Goal: Task Accomplishment & Management: Use online tool/utility

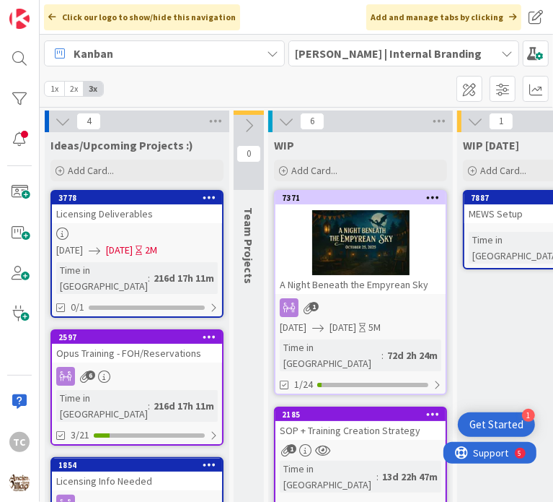
click at [378, 61] on span "[PERSON_NAME] | Internal Branding" at bounding box center [395, 53] width 201 height 17
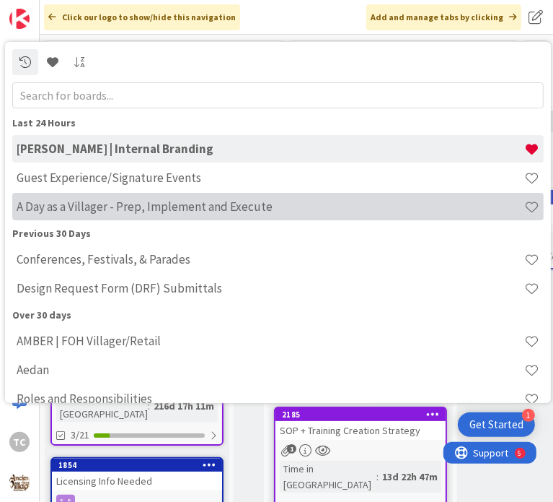
click at [98, 213] on h4 "A Day as a Villager - Prep, Implement and Execute" at bounding box center [271, 206] width 508 height 14
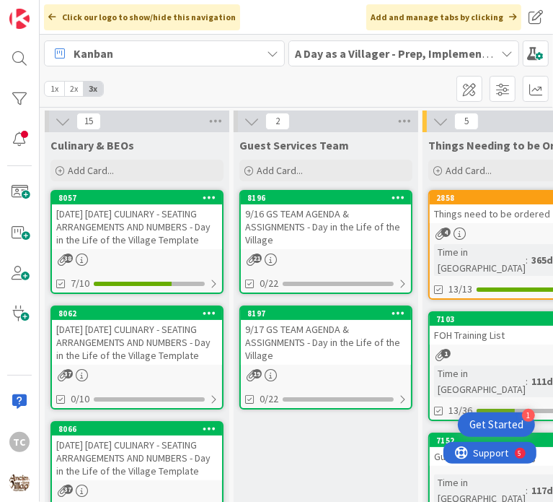
click at [144, 364] on div "[DATE] [DATE] CULINARY - SEATING ARRANGEMENTS AND NUMBERS - Day in the Life of …" at bounding box center [137, 342] width 170 height 45
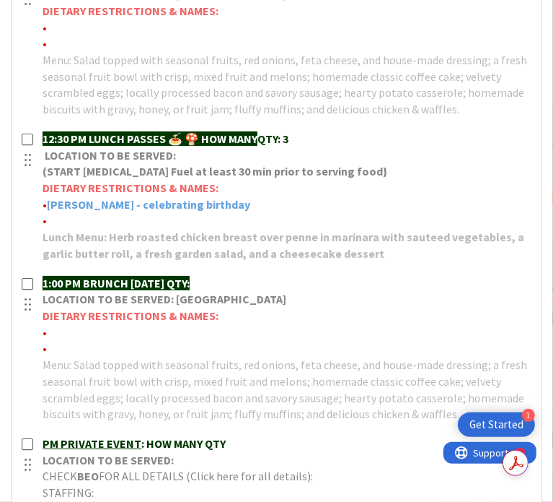
scroll to position [794, 0]
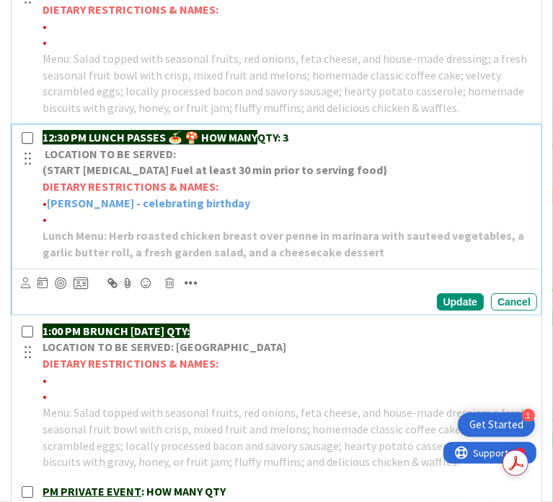
click at [102, 210] on strong "[PERSON_NAME] - celebrating birthday" at bounding box center [148, 203] width 203 height 14
click at [234, 310] on div "Update Cancel" at bounding box center [279, 301] width 517 height 17
click at [445, 310] on div "Update" at bounding box center [460, 301] width 47 height 17
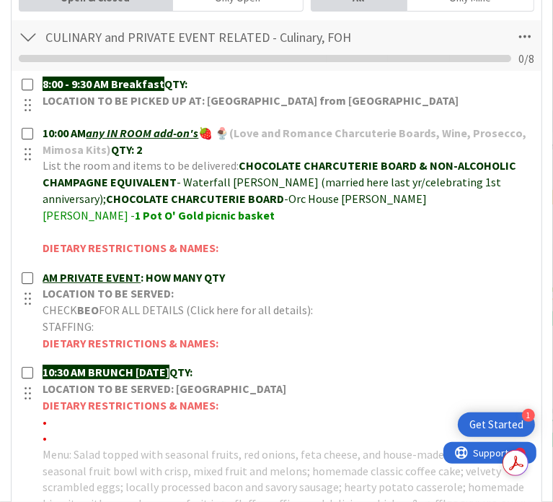
scroll to position [0, 0]
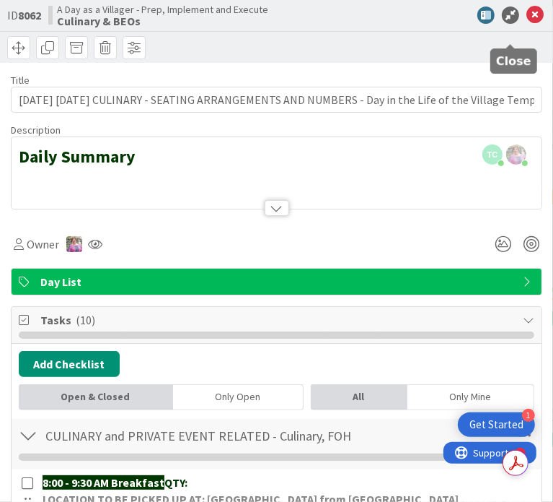
click at [527, 24] on icon at bounding box center [535, 14] width 17 height 17
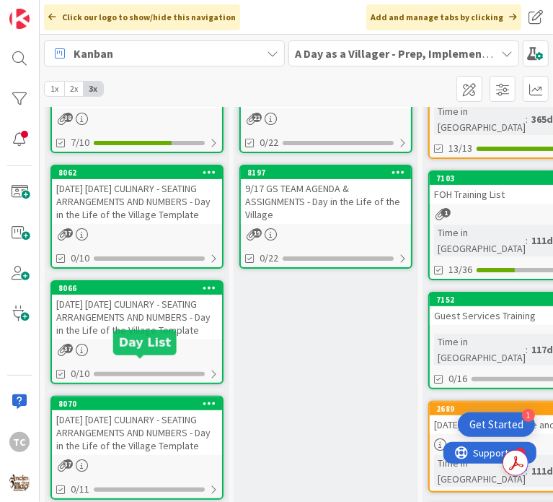
scroll to position [144, 0]
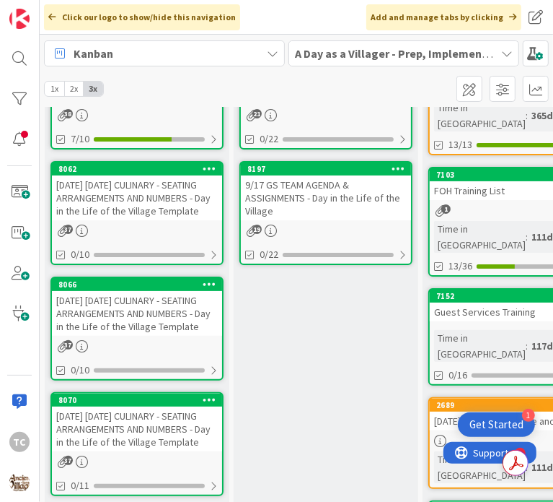
click at [134, 336] on div "[DATE] [DATE] CULINARY - SEATING ARRANGEMENTS AND NUMBERS - Day in the Life of …" at bounding box center [137, 313] width 170 height 45
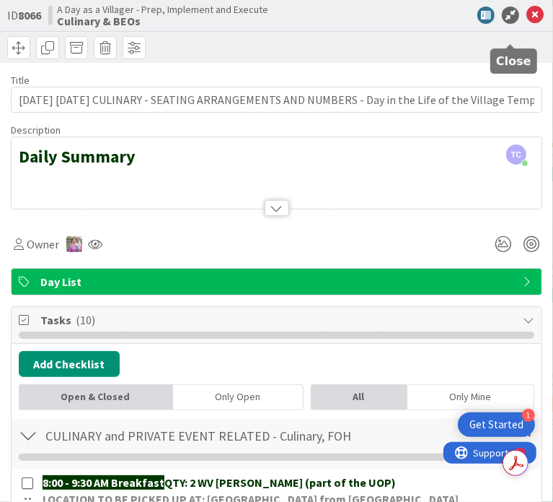
click at [527, 24] on icon at bounding box center [535, 14] width 17 height 17
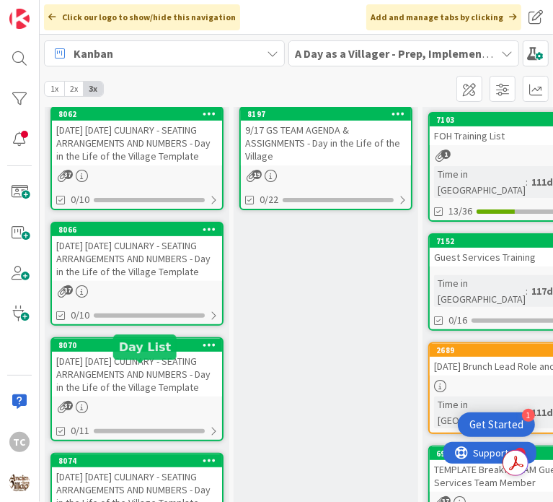
scroll to position [361, 0]
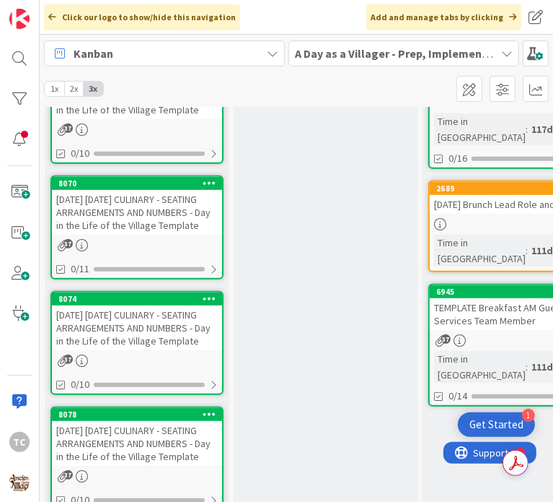
click at [96, 235] on div "[DATE] [DATE] CULINARY - SEATING ARRANGEMENTS AND NUMBERS - Day in the Life of …" at bounding box center [137, 212] width 170 height 45
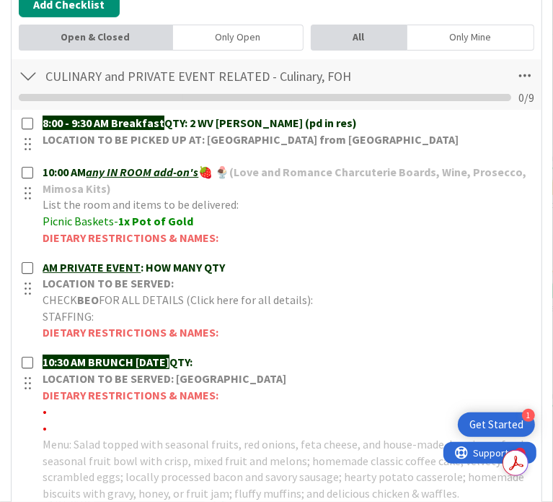
scroll to position [361, 0]
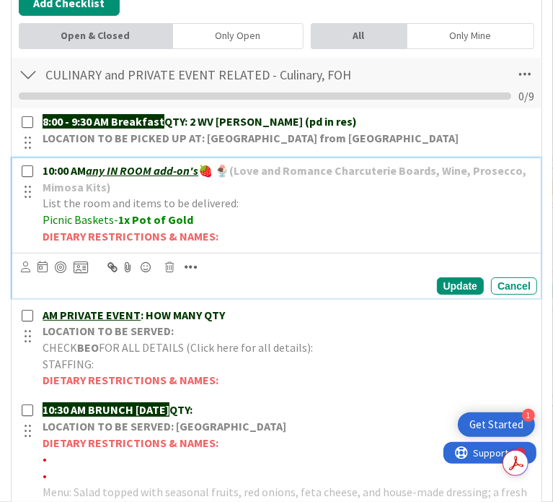
click at [203, 228] on p "Picnic Baskets- 1x Pot of Gold" at bounding box center [287, 219] width 489 height 17
click at [214, 228] on p "Picnic Baskets- 1x Pot of Gold -" at bounding box center [287, 219] width 489 height 17
click at [437, 294] on div "Update" at bounding box center [460, 285] width 47 height 17
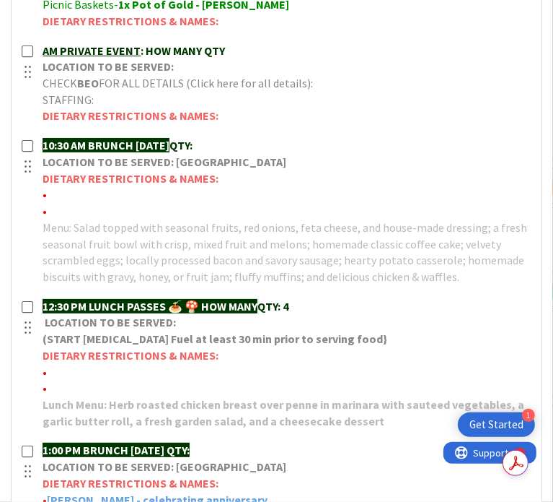
scroll to position [577, 0]
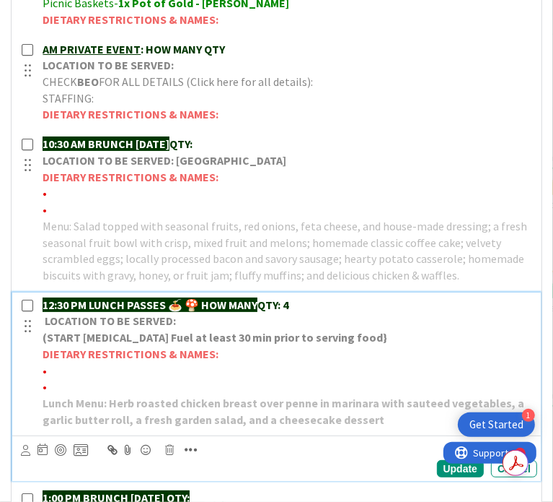
click at [95, 379] on p "•" at bounding box center [287, 370] width 489 height 17
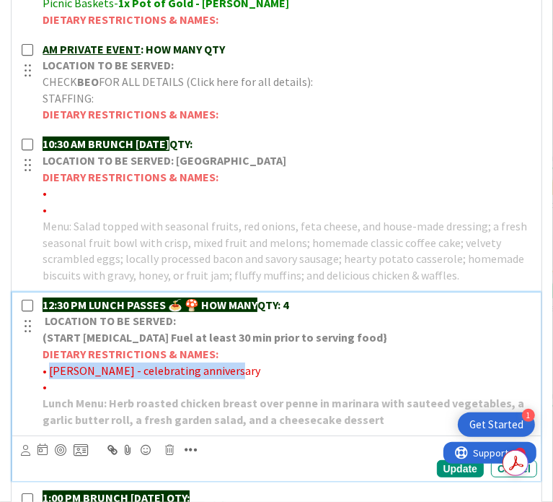
drag, startPoint x: 240, startPoint y: 406, endPoint x: 65, endPoint y: 400, distance: 175.4
click at [64, 379] on p "• [PERSON_NAME] - celebrating anniversary" at bounding box center [287, 370] width 489 height 17
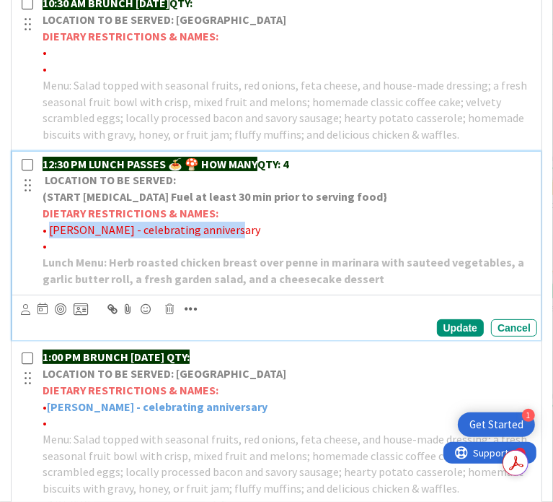
scroll to position [722, 0]
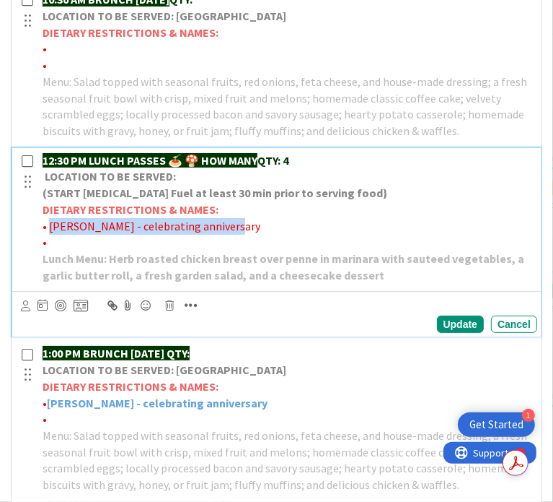
drag, startPoint x: 147, startPoint y: 260, endPoint x: 120, endPoint y: 267, distance: 28.4
click at [120, 233] on span "• [PERSON_NAME] - celebrating anniversary" at bounding box center [152, 226] width 218 height 14
click at [245, 235] on p "• [PERSON_NAME] - celebrating anniversary" at bounding box center [287, 226] width 489 height 17
drag, startPoint x: 245, startPoint y: 265, endPoint x: 65, endPoint y: 261, distance: 179.7
click at [64, 235] on p "• [PERSON_NAME] - celebrating anniversary" at bounding box center [287, 226] width 489 height 17
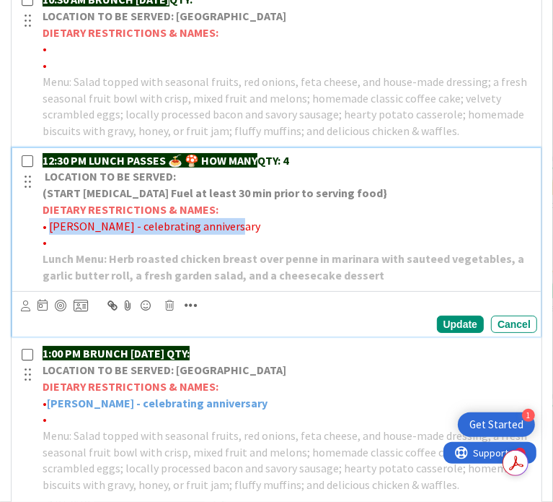
click at [198, 312] on icon "button" at bounding box center [191, 305] width 13 height 14
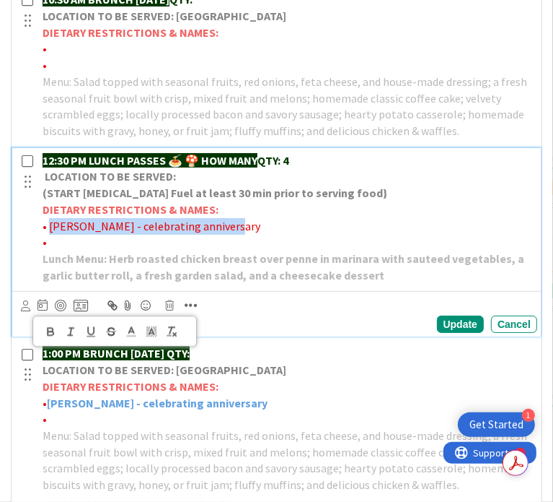
click at [138, 338] on icon at bounding box center [131, 331] width 13 height 13
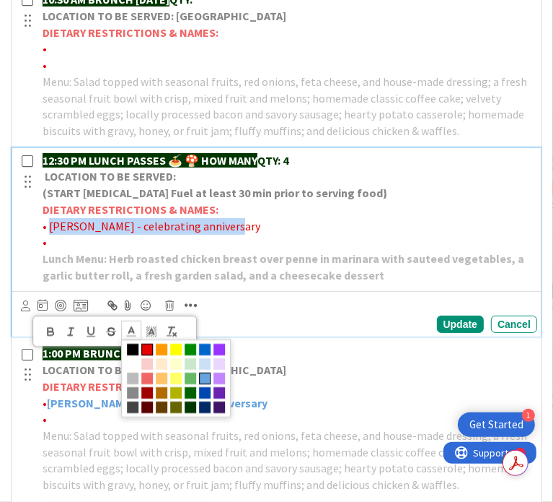
click at [211, 385] on span at bounding box center [205, 379] width 12 height 12
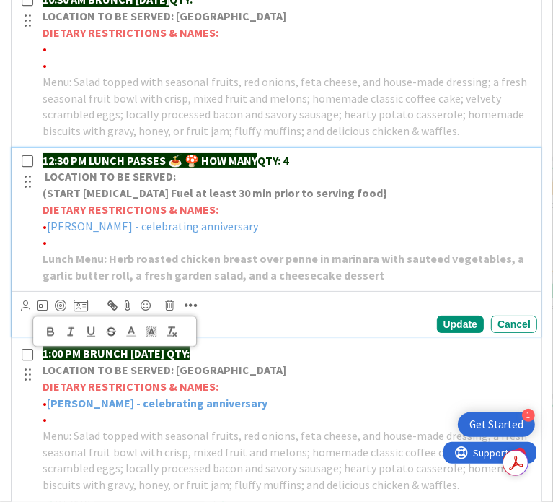
click at [57, 338] on icon "button" at bounding box center [50, 331] width 13 height 13
click at [245, 250] on p "•" at bounding box center [287, 242] width 489 height 17
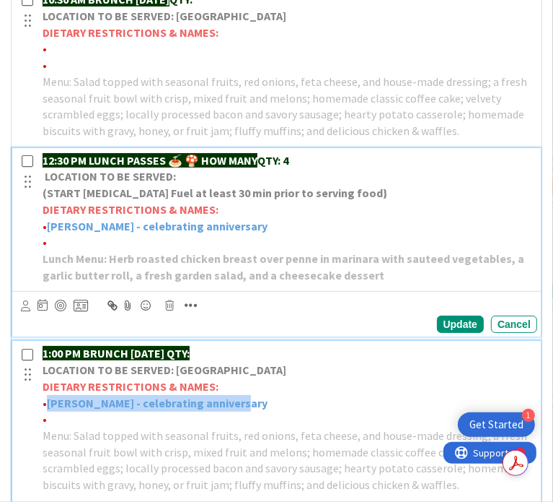
drag, startPoint x: 258, startPoint y: 440, endPoint x: 64, endPoint y: 440, distance: 194.8
click at [64, 411] on p "• [PERSON_NAME] - celebrating anniversary" at bounding box center [287, 403] width 489 height 17
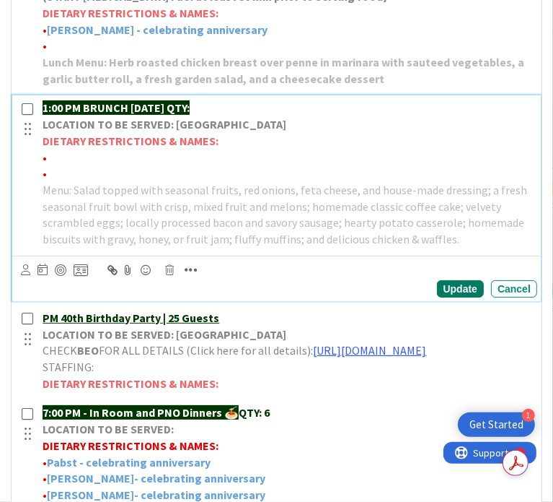
scroll to position [889, 0]
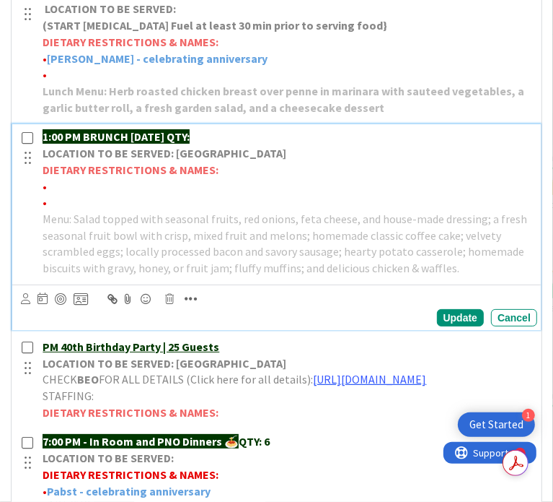
click at [425, 326] on div "Update Cancel" at bounding box center [279, 308] width 517 height 38
click at [437, 326] on div "Update" at bounding box center [460, 317] width 47 height 17
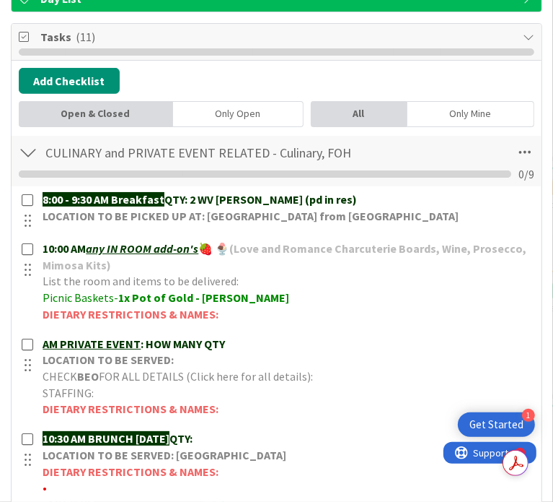
scroll to position [0, 0]
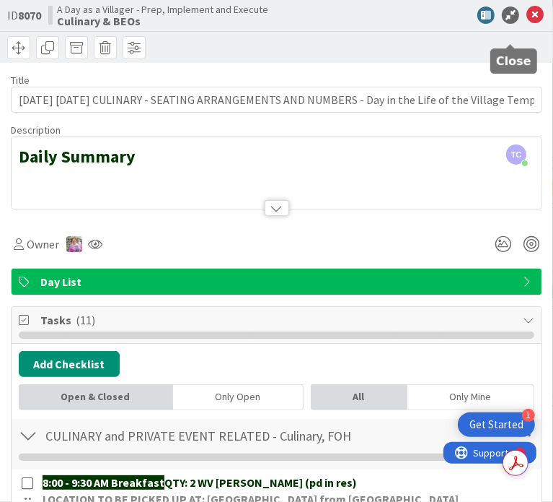
click at [527, 24] on icon at bounding box center [535, 14] width 17 height 17
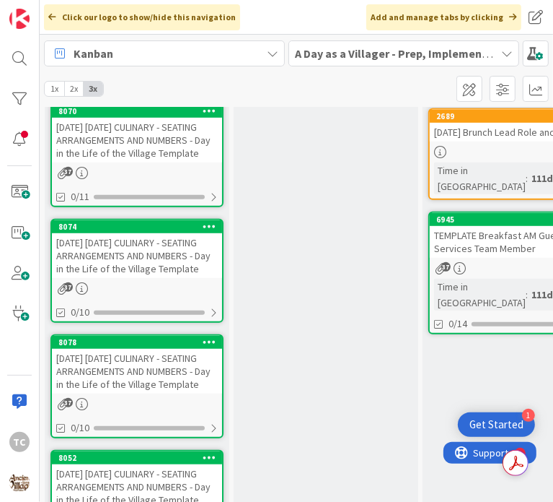
click at [133, 278] on div "[DATE] [DATE] CULINARY - SEATING ARRANGEMENTS AND NUMBERS - Day in the Life of …" at bounding box center [137, 255] width 170 height 45
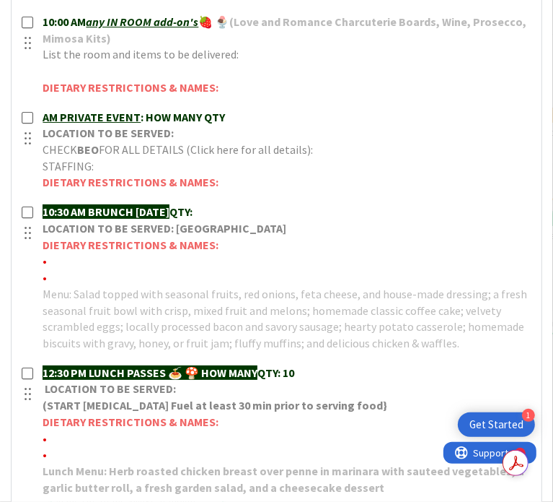
scroll to position [577, 0]
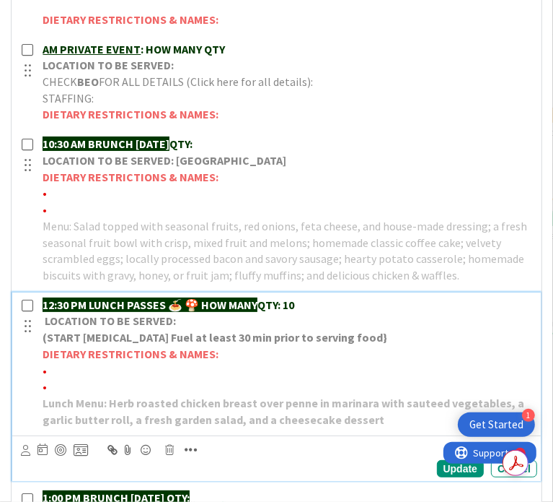
click at [294, 312] on strong "QTY: 10" at bounding box center [276, 304] width 37 height 14
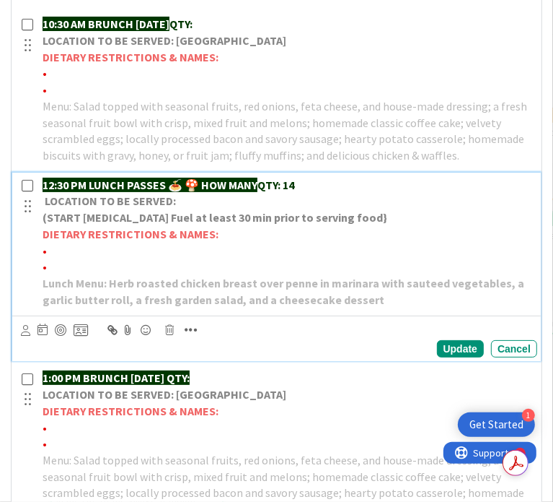
scroll to position [722, 0]
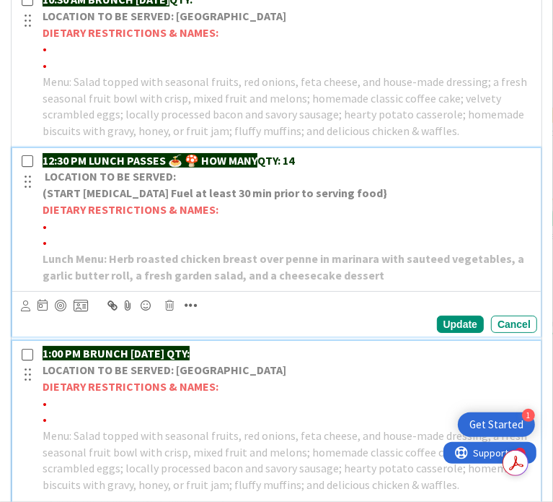
click at [87, 411] on p "•" at bounding box center [287, 403] width 489 height 17
click at [96, 288] on div "12:30 PM LUNCH PASSES 🍝 🍄 HOW MANY QTY: 14 LOCATION TO BE SERVED: (START [MEDIC…" at bounding box center [287, 218] width 501 height 140
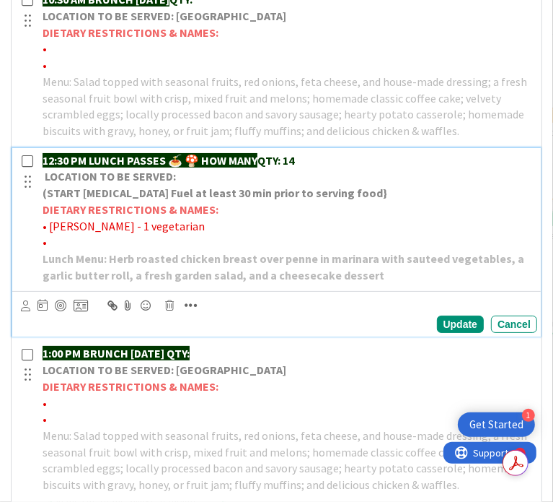
click at [69, 250] on p "•" at bounding box center [287, 242] width 489 height 17
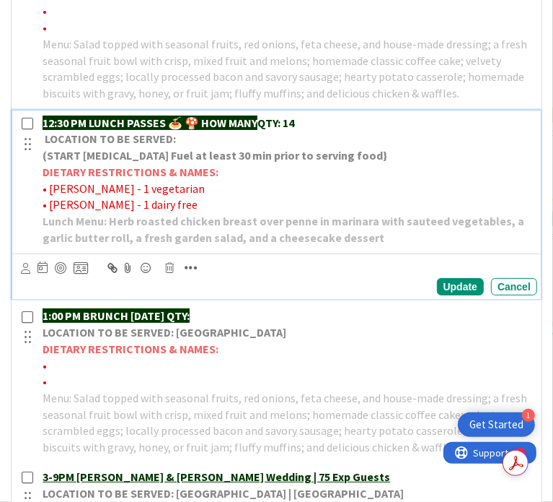
scroll to position [794, 0]
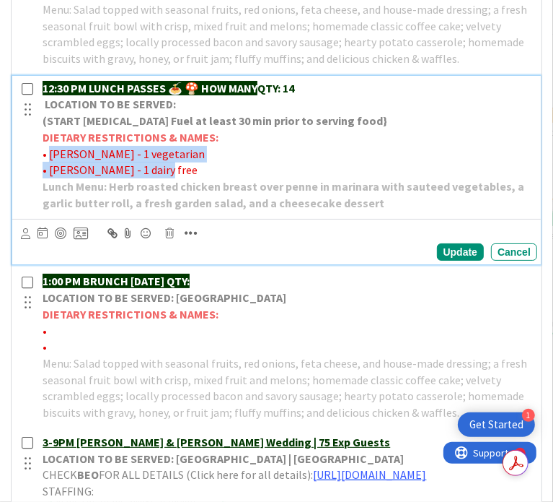
drag, startPoint x: 178, startPoint y: 206, endPoint x: 64, endPoint y: 194, distance: 114.7
click at [64, 194] on div "12:30 PM LUNCH PASSES 🍝 🍄 HOW MANY QTY: 14 LOCATION TO BE SERVED: (START [MEDIC…" at bounding box center [287, 146] width 501 height 140
click at [198, 240] on icon "button" at bounding box center [191, 233] width 13 height 14
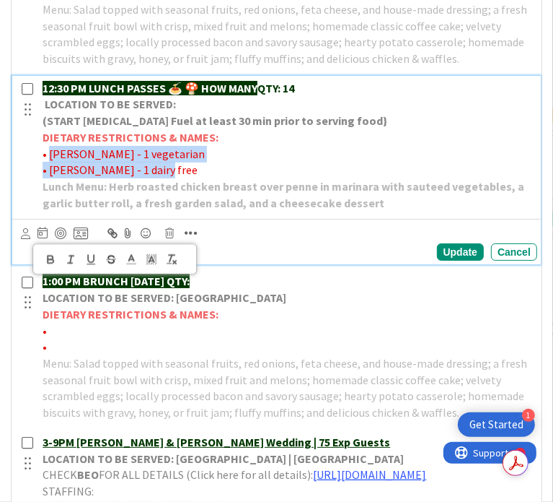
click at [57, 266] on icon "button" at bounding box center [50, 259] width 13 height 13
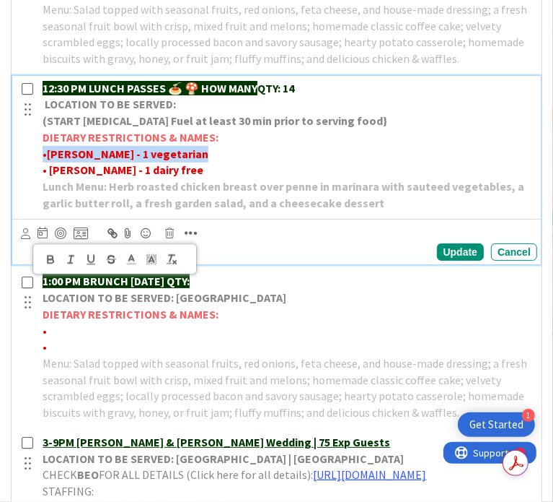
click at [183, 178] on p "• [PERSON_NAME] - 1 dairy free" at bounding box center [287, 170] width 489 height 17
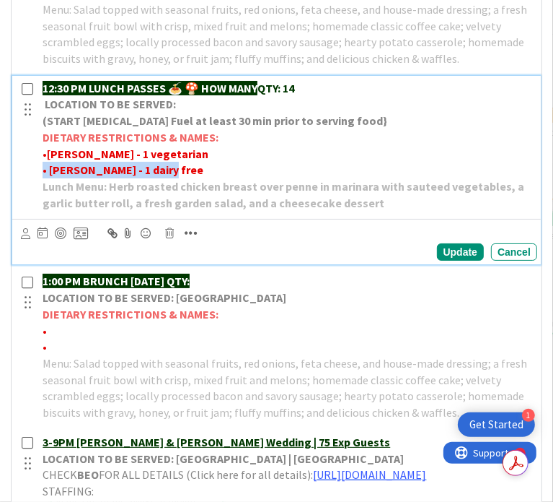
drag, startPoint x: 183, startPoint y: 203, endPoint x: 51, endPoint y: 210, distance: 132.2
click at [51, 210] on div "12:30 PM LUNCH PASSES 🍝 🍄 HOW MANY QTY: 14 LOCATION TO BE SERVED: (START [MEDIC…" at bounding box center [287, 146] width 501 height 140
copy strong "• [PERSON_NAME] - 1 dairy free"
click at [185, 178] on p "• [PERSON_NAME] - 1 dairy free" at bounding box center [287, 170] width 489 height 17
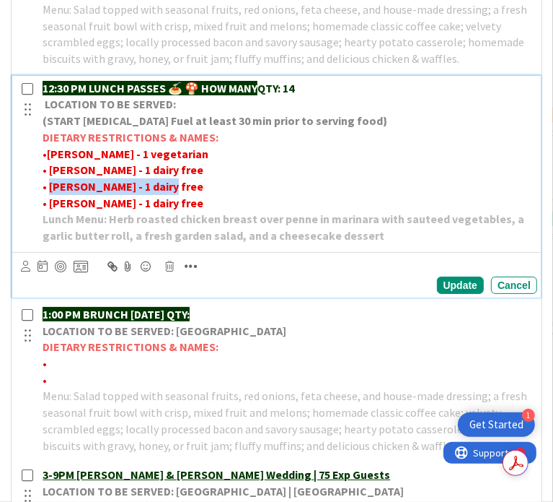
drag, startPoint x: 185, startPoint y: 224, endPoint x: 62, endPoint y: 218, distance: 122.8
click at [62, 195] on p "• [PERSON_NAME] - 1 dairy free" at bounding box center [287, 186] width 489 height 17
click at [198, 273] on icon "button" at bounding box center [191, 266] width 13 height 14
click at [133, 292] on line at bounding box center [132, 292] width 4 height 0
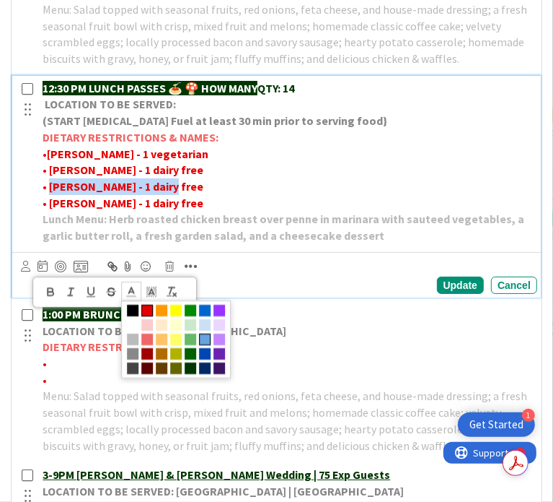
click at [211, 345] on span at bounding box center [205, 339] width 12 height 12
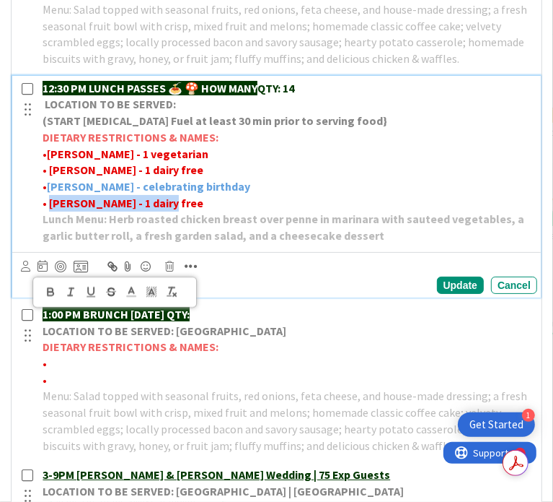
drag, startPoint x: 181, startPoint y: 239, endPoint x: 64, endPoint y: 245, distance: 117.8
click at [64, 211] on p "• [PERSON_NAME] - 1 dairy free" at bounding box center [287, 203] width 489 height 17
click at [198, 273] on icon "button" at bounding box center [191, 266] width 13 height 14
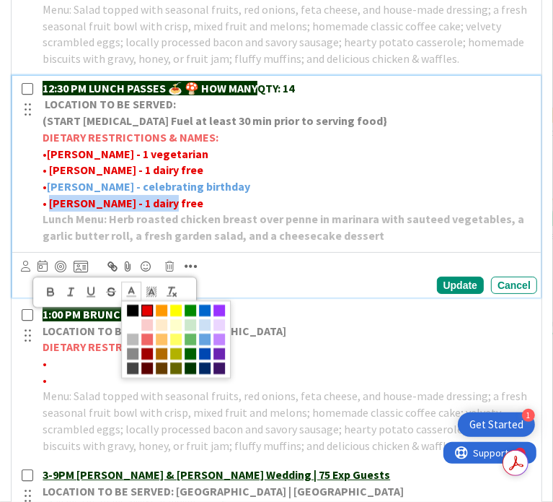
click at [134, 294] on polyline at bounding box center [131, 291] width 5 height 6
click at [211, 345] on span at bounding box center [205, 339] width 12 height 12
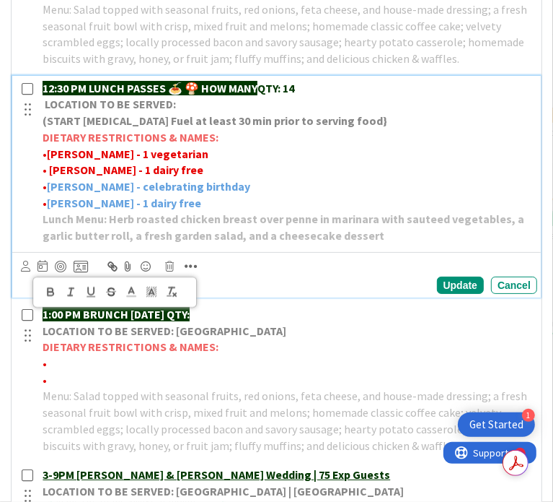
click at [191, 162] on p "• [PERSON_NAME] - 1 vegetarian" at bounding box center [287, 154] width 489 height 17
click at [198, 273] on icon "button" at bounding box center [191, 266] width 13 height 14
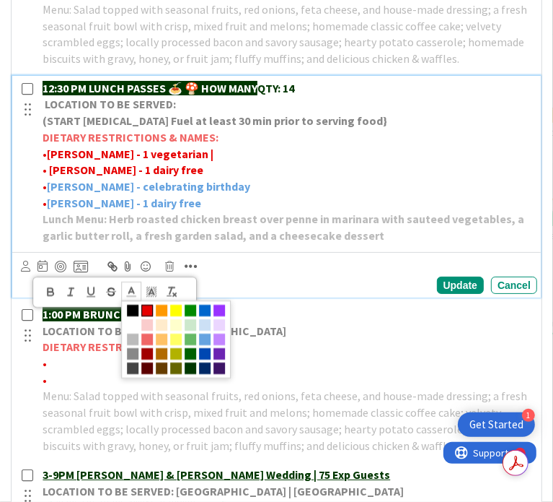
click at [138, 299] on icon at bounding box center [131, 292] width 13 height 13
click at [211, 345] on span at bounding box center [205, 339] width 12 height 12
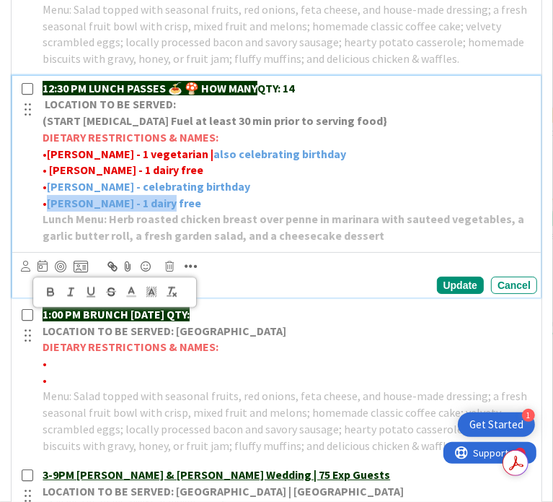
drag, startPoint x: 179, startPoint y: 233, endPoint x: 61, endPoint y: 243, distance: 118.1
click at [61, 211] on p "• [PERSON_NAME] - 1 dairy free" at bounding box center [287, 203] width 489 height 17
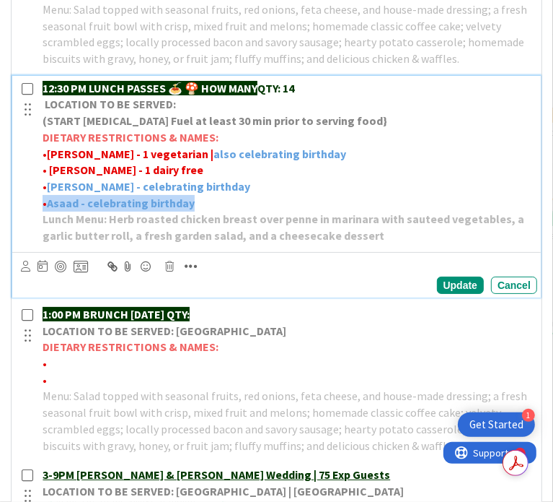
drag, startPoint x: 214, startPoint y: 242, endPoint x: 53, endPoint y: 242, distance: 160.2
click at [53, 241] on div "12:30 PM LUNCH PASSES 🍝 🍄 HOW MANY QTY: 14 LOCATION TO BE SERVED: (START [MEDIC…" at bounding box center [287, 162] width 501 height 172
copy p "• Asaad - celebrating birthday"
click at [219, 211] on p "• Asaad - celebrating birthday" at bounding box center [287, 203] width 489 height 17
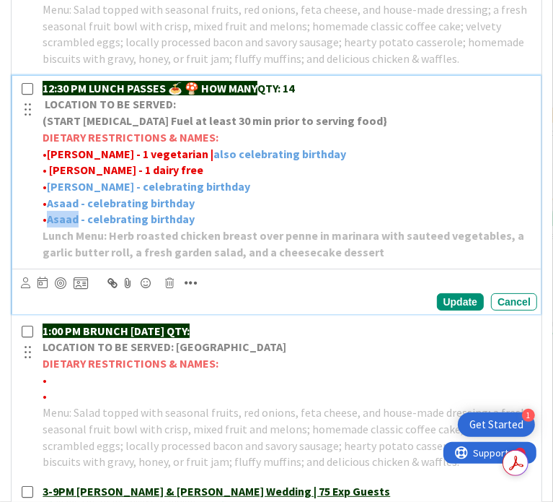
drag, startPoint x: 94, startPoint y: 251, endPoint x: 65, endPoint y: 253, distance: 28.9
click at [65, 226] on strong "Asaad - celebrating birthday" at bounding box center [121, 218] width 148 height 14
click at [442, 310] on div "Update" at bounding box center [460, 301] width 47 height 17
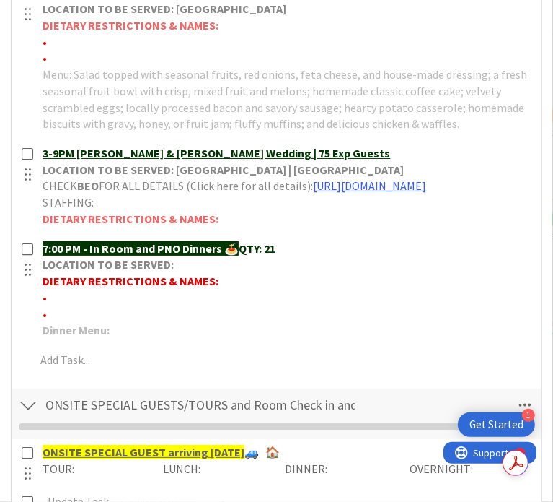
scroll to position [1155, 0]
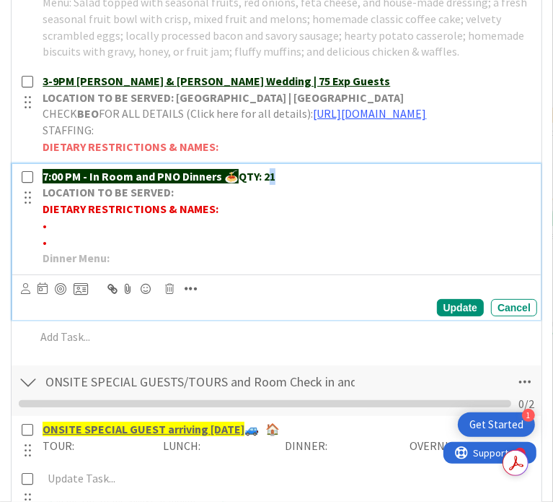
click at [294, 185] on p "7:00 PM - In Room and PNO Dinners 🍝 QTY: 21" at bounding box center [287, 176] width 489 height 17
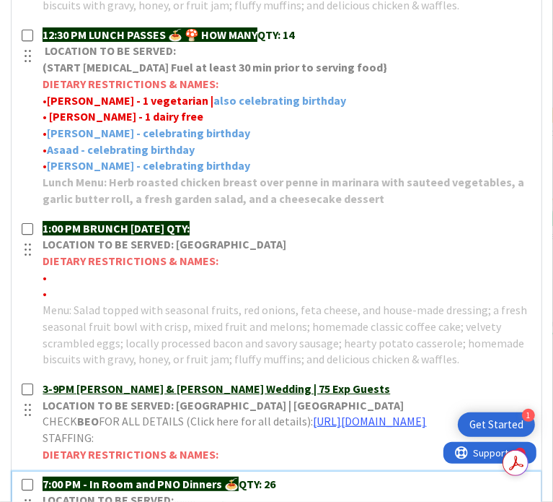
scroll to position [794, 0]
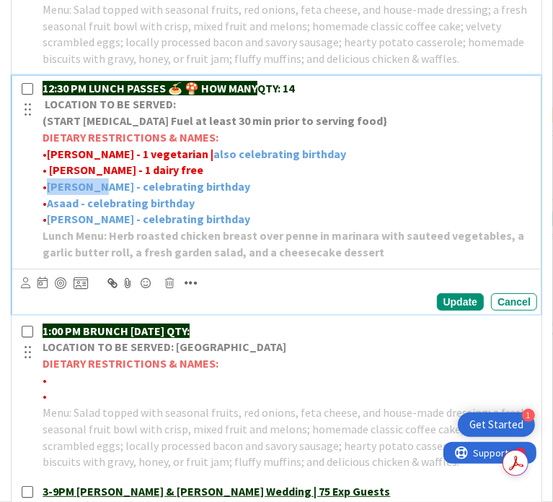
drag, startPoint x: 63, startPoint y: 216, endPoint x: 110, endPoint y: 219, distance: 47.7
click at [110, 193] on strong "[PERSON_NAME] - celebrating birthday" at bounding box center [148, 186] width 203 height 14
click at [198, 290] on icon "button" at bounding box center [191, 283] width 13 height 14
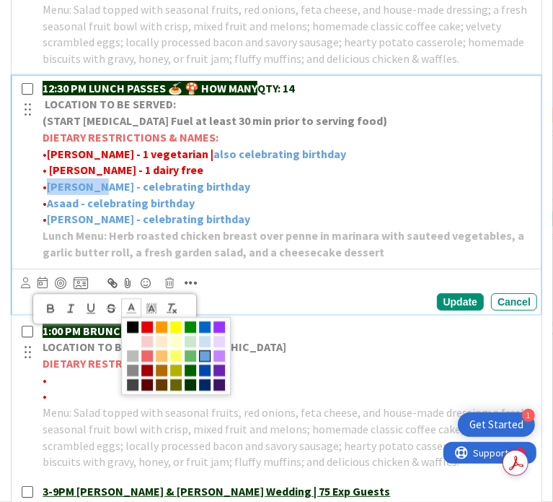
click at [137, 318] on span at bounding box center [131, 307] width 20 height 19
click at [153, 333] on span at bounding box center [147, 327] width 12 height 12
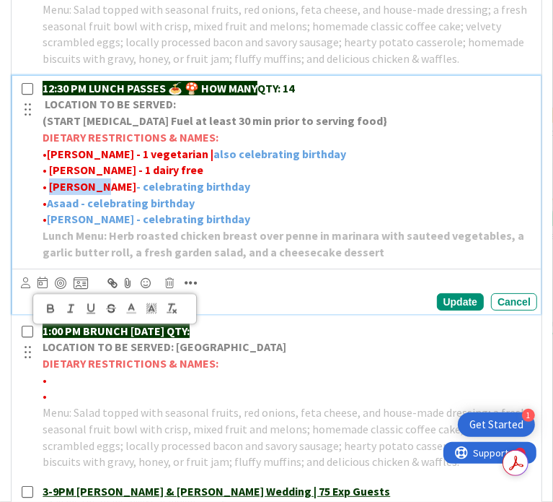
click at [136, 193] on strong "- celebrating birthday" at bounding box center [193, 186] width 114 height 14
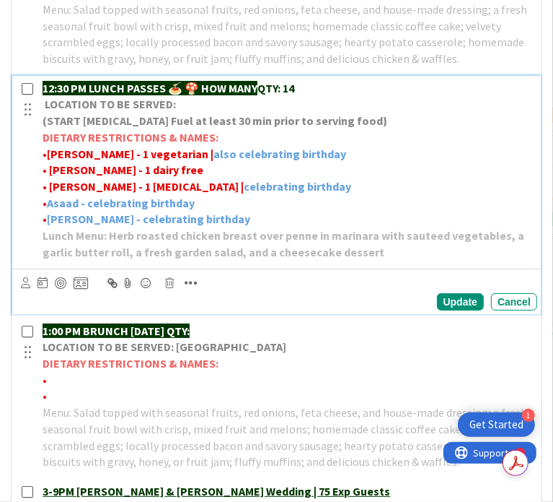
click at [244, 193] on strong "celebrating birthday" at bounding box center [298, 186] width 108 height 14
drag, startPoint x: 343, startPoint y: 222, endPoint x: 56, endPoint y: 229, distance: 287.3
click at [56, 229] on div "12:30 PM LUNCH PASSES 🍝 🍄 HOW MANY QTY: 14 LOCATION TO BE SERVED: (START [MEDIC…" at bounding box center [287, 170] width 501 height 189
copy p "• [PERSON_NAME] - 1 [MEDICAL_DATA] | also celebrating birthday"
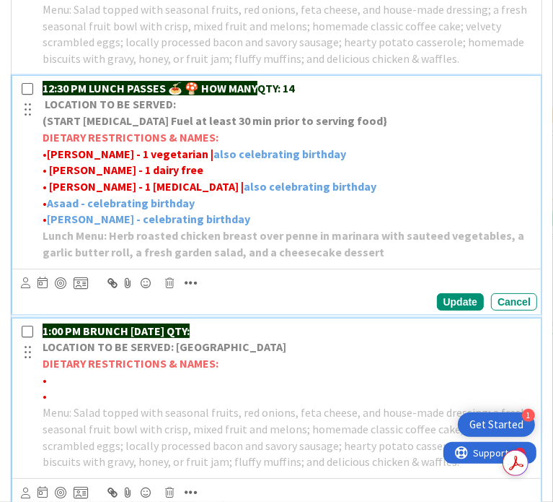
click at [64, 388] on p "•" at bounding box center [287, 380] width 489 height 17
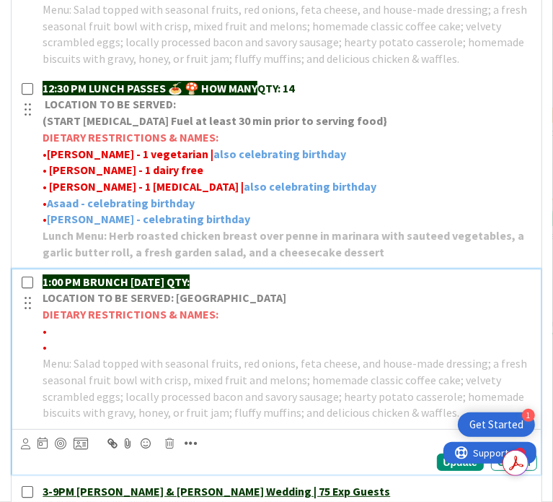
scroll to position [745, 0]
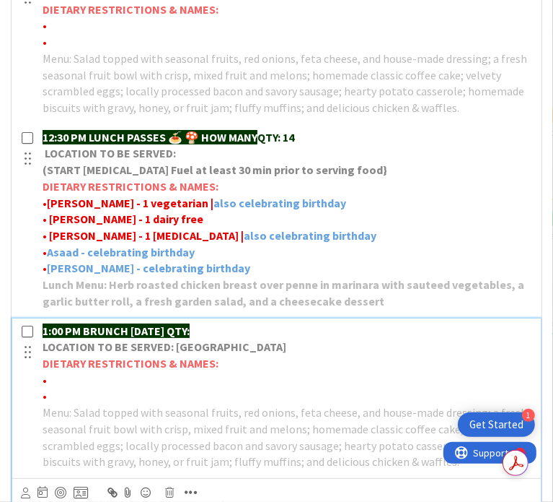
click at [245, 372] on p "DIETARY RESTRICTIONS & NAMES:" at bounding box center [287, 363] width 489 height 17
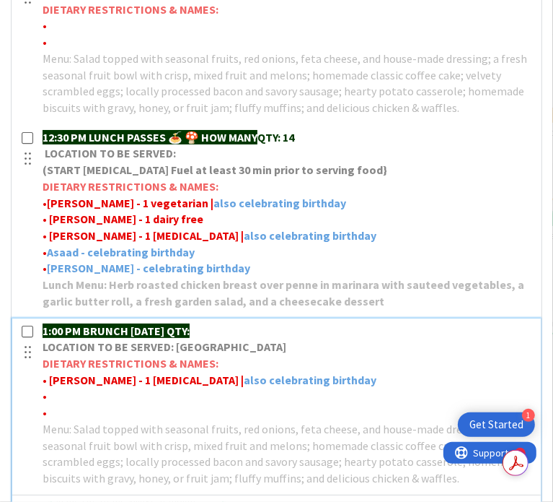
click at [69, 404] on p "•" at bounding box center [287, 396] width 489 height 17
drag, startPoint x: 69, startPoint y: 432, endPoint x: 75, endPoint y: 447, distance: 15.5
click at [75, 421] on p "•" at bounding box center [287, 412] width 489 height 17
click at [69, 404] on p "•" at bounding box center [287, 396] width 489 height 17
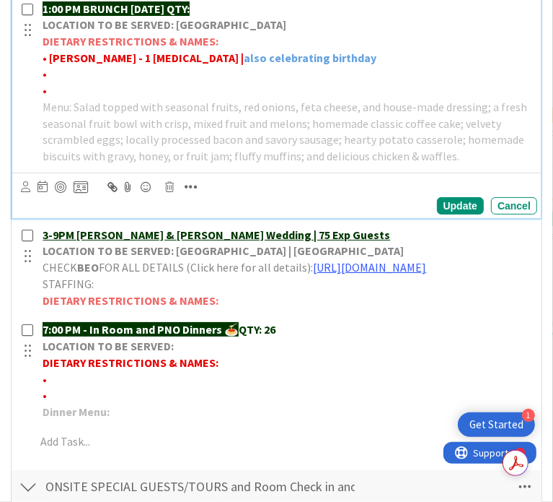
scroll to position [1106, 0]
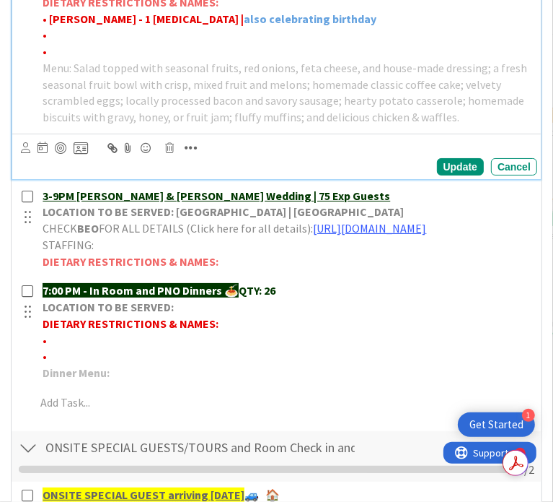
click at [198, 155] on icon "button" at bounding box center [191, 148] width 13 height 14
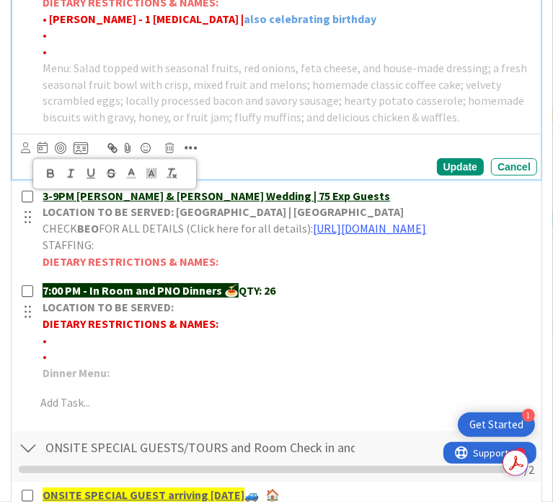
click at [53, 178] on icon "button" at bounding box center [51, 176] width 6 height 4
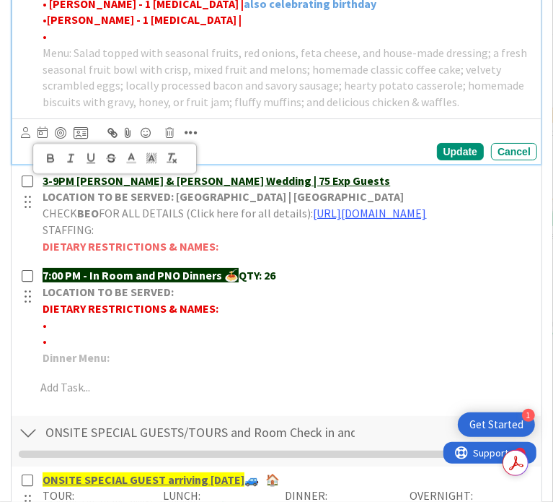
scroll to position [1033, 0]
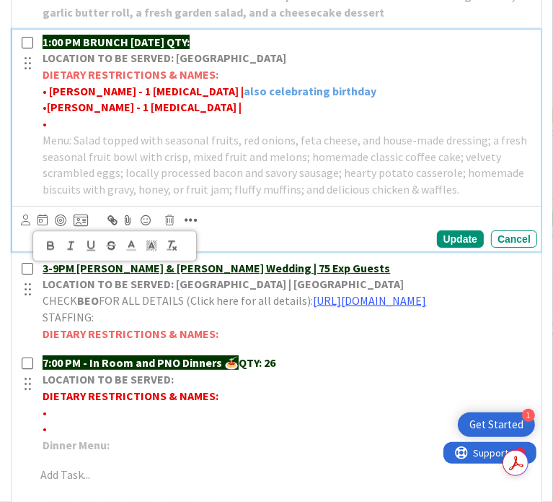
drag, startPoint x: 344, startPoint y: 124, endPoint x: 216, endPoint y: 131, distance: 127.9
click at [216, 100] on p "• [PERSON_NAME] - 1 [MEDICAL_DATA] | also celebrating birthday" at bounding box center [287, 91] width 489 height 17
copy strong "also celebrating birthday"
click at [211, 115] on p "• Drew - 1 [MEDICAL_DATA] |" at bounding box center [287, 107] width 489 height 17
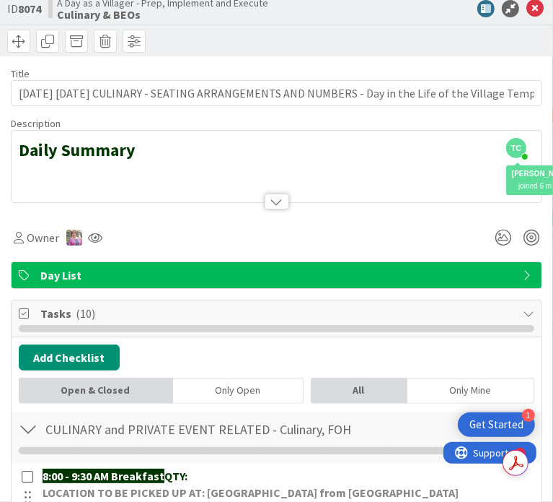
scroll to position [0, 0]
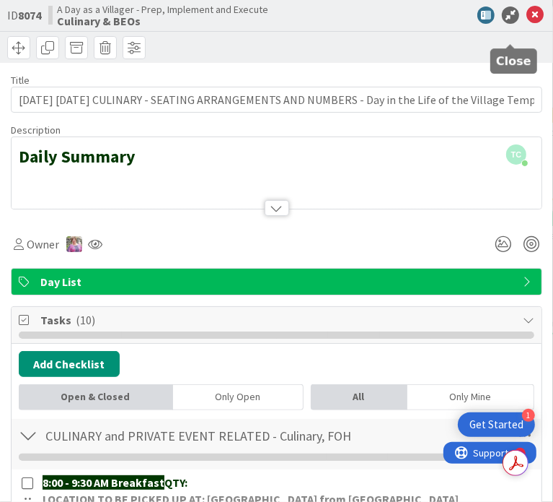
drag, startPoint x: 510, startPoint y: 36, endPoint x: 469, endPoint y: 57, distance: 46.1
click at [527, 24] on icon at bounding box center [535, 14] width 17 height 17
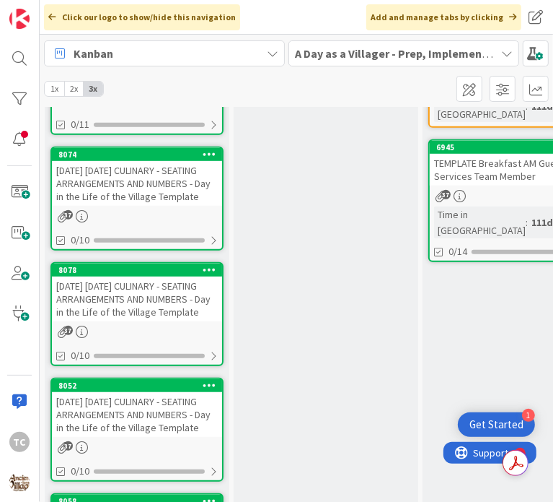
click at [108, 321] on div "[DATE] [DATE] CULINARY - SEATING ARRANGEMENTS AND NUMBERS - Day in the Life of …" at bounding box center [137, 298] width 170 height 45
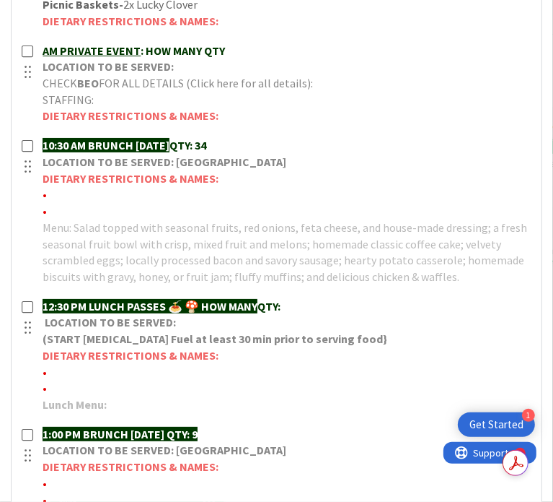
scroll to position [505, 0]
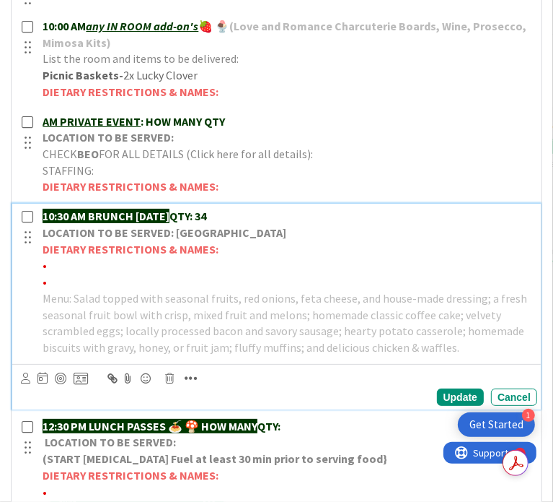
click at [88, 273] on p "•" at bounding box center [287, 265] width 489 height 17
click at [198, 385] on icon "button" at bounding box center [191, 378] width 13 height 14
click at [53, 408] on icon "button" at bounding box center [51, 406] width 6 height 4
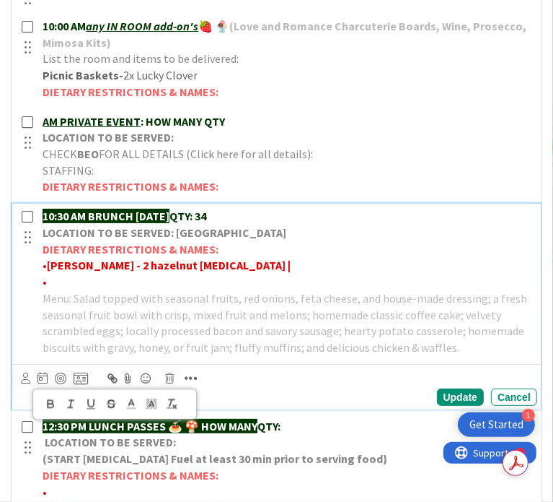
click at [138, 410] on icon at bounding box center [131, 403] width 13 height 13
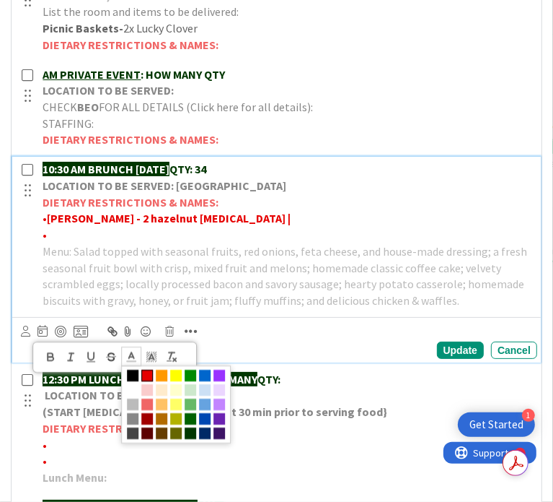
scroll to position [577, 0]
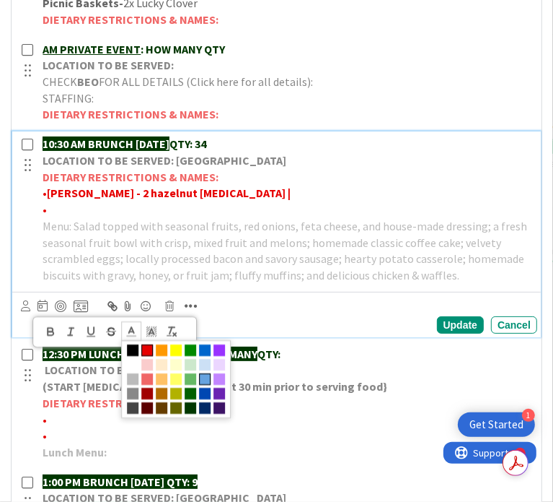
click at [211, 385] on span at bounding box center [205, 379] width 12 height 12
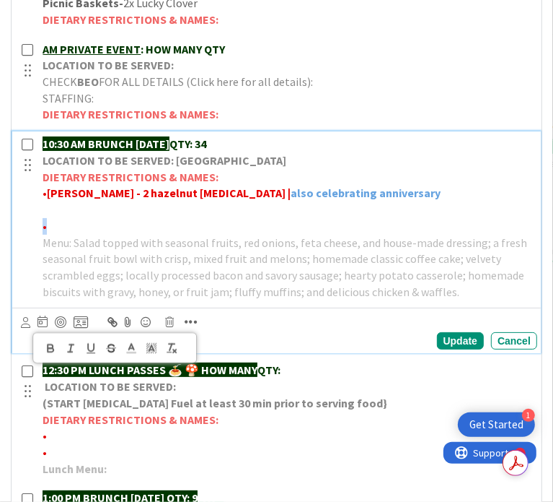
drag, startPoint x: 72, startPoint y: 250, endPoint x: 44, endPoint y: 250, distance: 28.1
click at [44, 250] on div "10:30 AM BRUNCH [DATE] QTY: 34 LOCATION TO BE SERVED: Willows Landing DIETARY R…" at bounding box center [278, 217] width 520 height 172
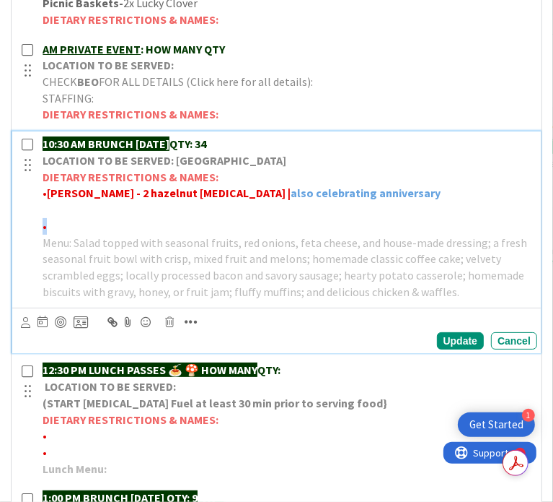
copy span "•"
click at [64, 218] on p at bounding box center [287, 209] width 489 height 17
click at [198, 329] on icon "button" at bounding box center [191, 322] width 13 height 14
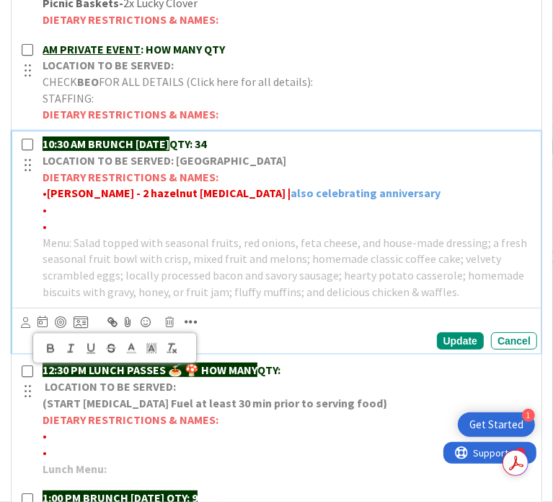
click at [53, 351] on icon "button" at bounding box center [51, 350] width 6 height 4
click at [66, 235] on p "•" at bounding box center [287, 226] width 489 height 17
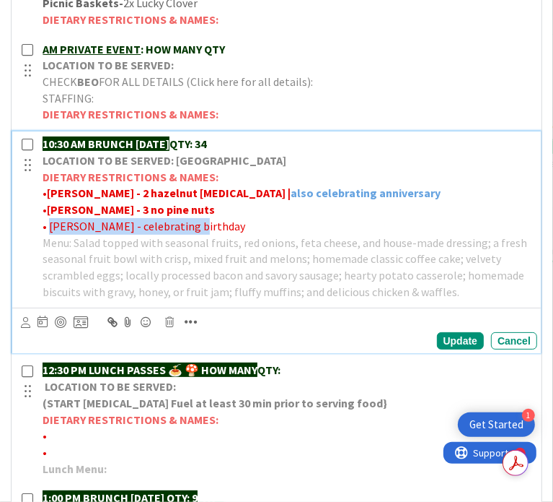
drag, startPoint x: 193, startPoint y: 246, endPoint x: 64, endPoint y: 245, distance: 129.2
click at [64, 235] on p "• [PERSON_NAME] - celebrating birthday" at bounding box center [287, 226] width 489 height 17
click at [198, 329] on icon "button" at bounding box center [191, 322] width 13 height 14
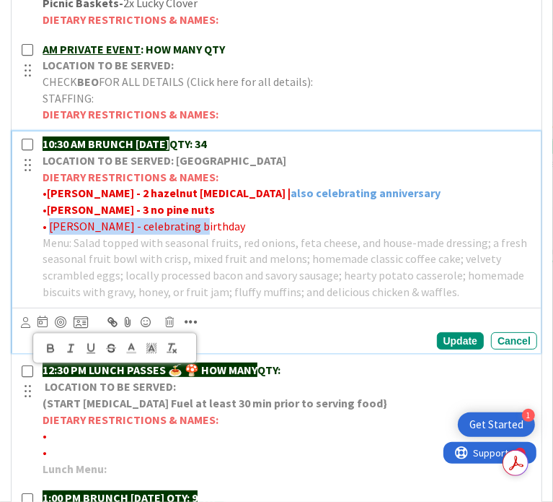
click at [57, 354] on icon "button" at bounding box center [50, 347] width 13 height 13
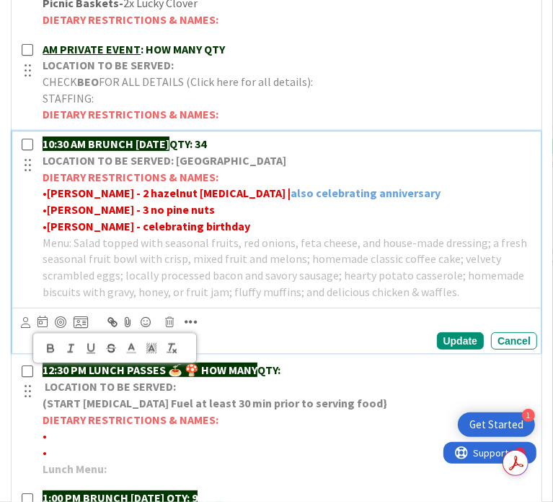
click at [216, 235] on p "• [PERSON_NAME] - celebrating birthday" at bounding box center [287, 226] width 489 height 17
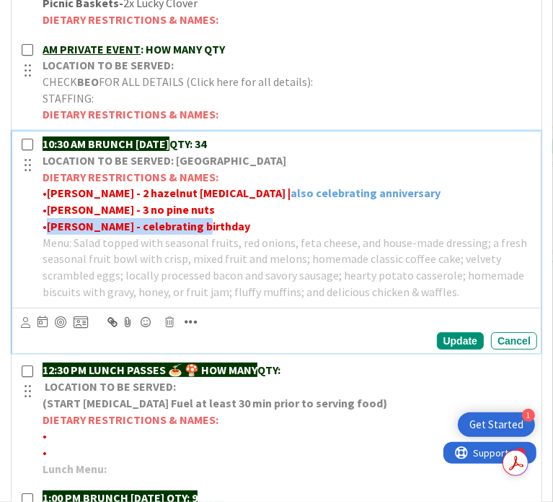
drag, startPoint x: 216, startPoint y: 244, endPoint x: 60, endPoint y: 250, distance: 156.0
click at [60, 235] on p "• [PERSON_NAME] - celebrating birthday" at bounding box center [287, 226] width 489 height 17
click at [198, 329] on icon "button" at bounding box center [191, 322] width 13 height 14
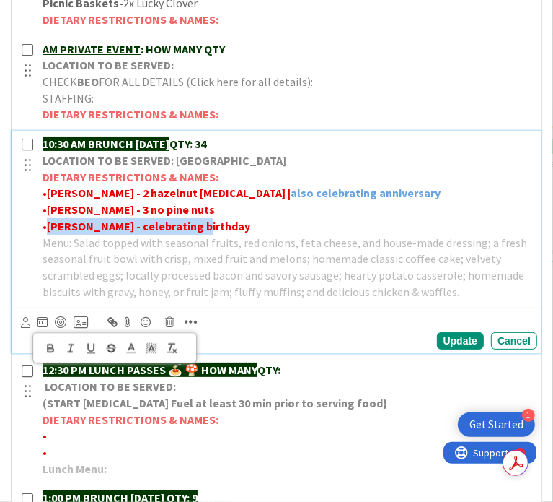
click at [138, 354] on icon at bounding box center [131, 347] width 13 height 13
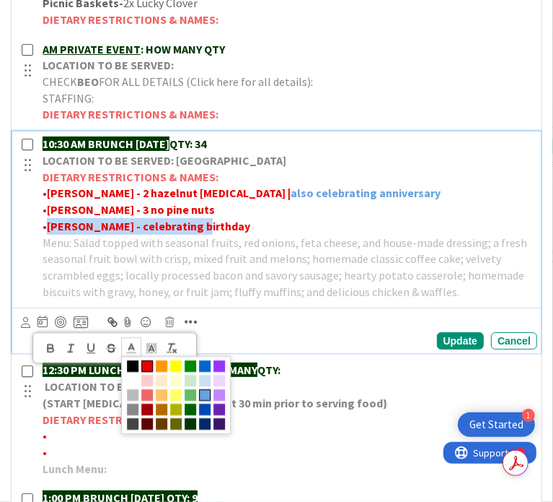
click at [211, 401] on span at bounding box center [205, 396] width 12 height 12
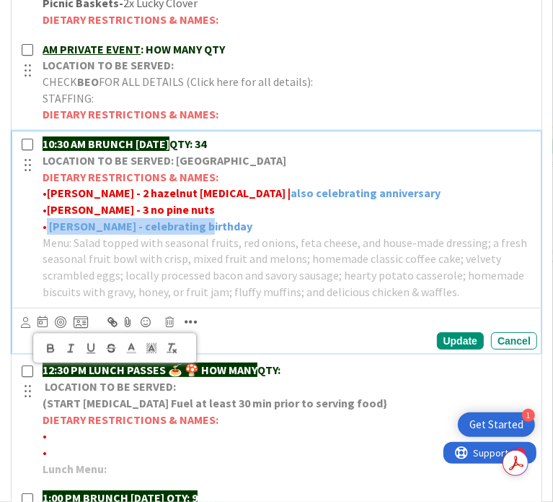
click at [219, 235] on p "• [PERSON_NAME] - celebrating birthday" at bounding box center [287, 226] width 489 height 17
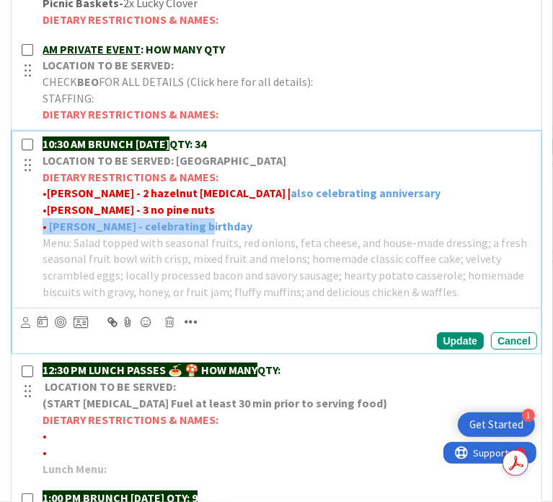
drag, startPoint x: 214, startPoint y: 242, endPoint x: 51, endPoint y: 246, distance: 163.9
click at [51, 246] on div "10:30 AM BRUNCH [DATE] QTY: 34 LOCATION TO BE SERVED: Willows Landing DIETARY R…" at bounding box center [287, 217] width 501 height 172
copy p "• [PERSON_NAME] - celebrating birthday"
click at [222, 235] on p "• [PERSON_NAME] - celebrating birthday" at bounding box center [287, 226] width 489 height 17
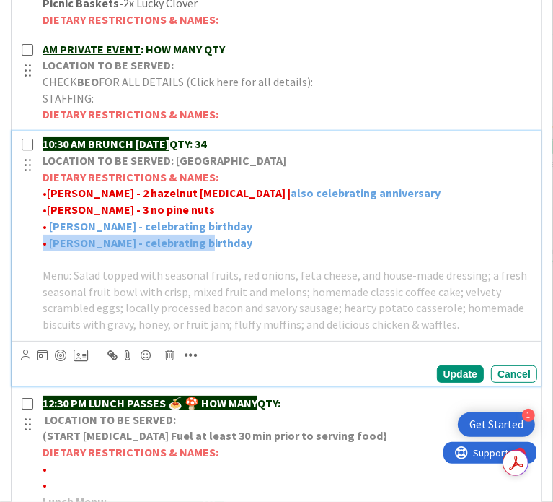
drag, startPoint x: 211, startPoint y: 256, endPoint x: 44, endPoint y: 257, distance: 166.7
click at [44, 256] on div "10:30 AM BRUNCH [DATE] QTY: 34 LOCATION TO BE SERVED: Willows Landing DIETARY R…" at bounding box center [278, 234] width 520 height 206
copy p "• [PERSON_NAME] - celebrating birthday"
click at [130, 267] on p at bounding box center [287, 258] width 489 height 17
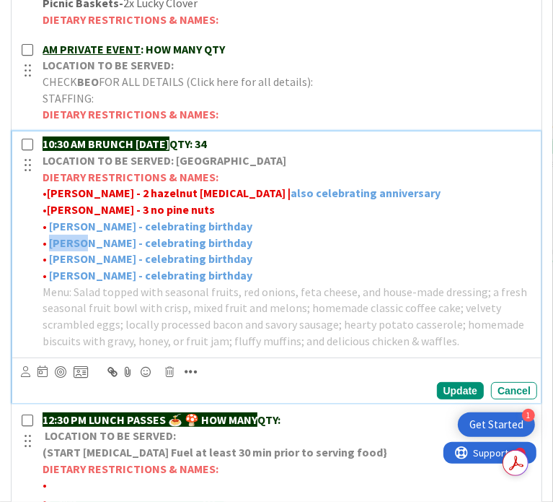
drag, startPoint x: 98, startPoint y: 259, endPoint x: 63, endPoint y: 265, distance: 35.8
click at [63, 250] on strong "[PERSON_NAME] - celebrating birthday" at bounding box center [150, 242] width 203 height 14
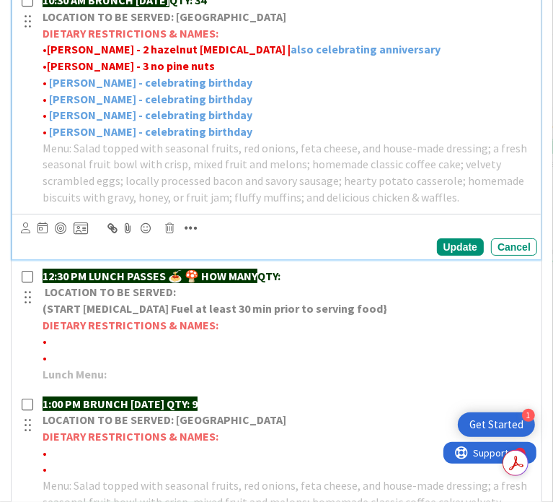
scroll to position [722, 0]
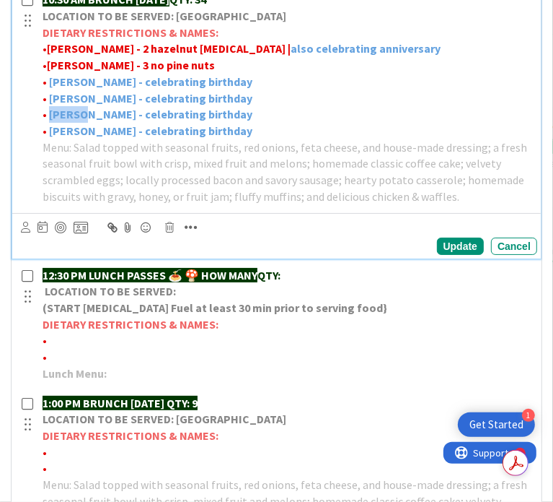
drag, startPoint x: 98, startPoint y: 131, endPoint x: 65, endPoint y: 135, distance: 33.5
click at [65, 121] on strong "[PERSON_NAME] - celebrating birthday" at bounding box center [150, 114] width 203 height 14
drag, startPoint x: 99, startPoint y: 148, endPoint x: 64, endPoint y: 151, distance: 35.5
click at [64, 138] on strong "[PERSON_NAME] - celebrating birthday" at bounding box center [150, 130] width 203 height 14
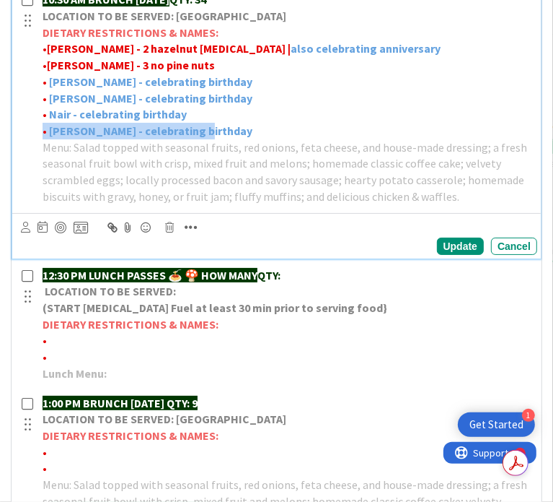
drag, startPoint x: 214, startPoint y: 150, endPoint x: 52, endPoint y: 155, distance: 161.7
click at [52, 155] on div "10:30 AM BRUNCH [DATE] QTY: 34 LOCATION TO BE SERVED: Willows Landing DIETARY R…" at bounding box center [287, 98] width 501 height 222
copy p "• [PERSON_NAME] - celebrating birthday"
click at [206, 138] on strong "[PERSON_NAME] - celebrating birthday" at bounding box center [150, 130] width 203 height 14
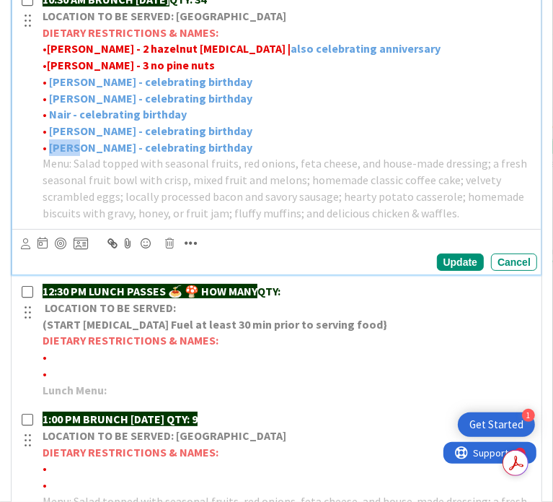
drag, startPoint x: 90, startPoint y: 168, endPoint x: 62, endPoint y: 169, distance: 28.2
click at [62, 154] on strong "[PERSON_NAME] - celebrating birthday" at bounding box center [150, 147] width 203 height 14
click at [214, 156] on p "• Pinto - celebrating birthday" at bounding box center [287, 147] width 489 height 17
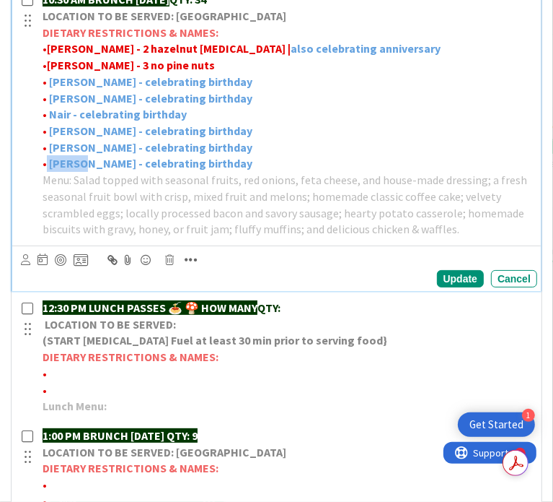
drag, startPoint x: 92, startPoint y: 178, endPoint x: 59, endPoint y: 183, distance: 33.6
click at [59, 172] on p "• [PERSON_NAME] - celebrating birthday" at bounding box center [287, 163] width 489 height 17
click at [49, 170] on span at bounding box center [48, 163] width 2 height 14
click at [87, 170] on strong "[PERSON_NAME] - celebrating birthday" at bounding box center [150, 163] width 203 height 14
drag, startPoint x: 94, startPoint y: 183, endPoint x: 64, endPoint y: 188, distance: 30.6
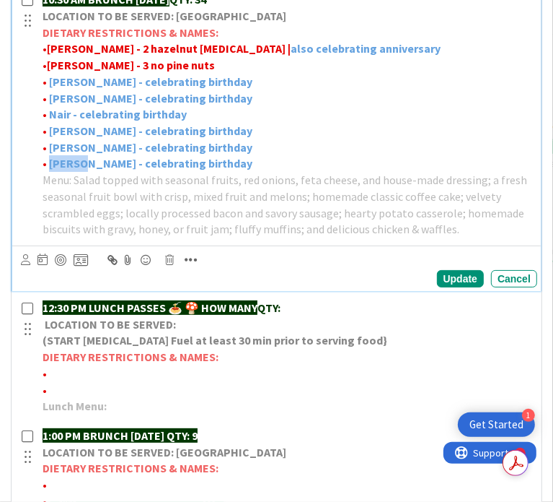
click at [63, 170] on strong "[PERSON_NAME] - celebrating birthday" at bounding box center [150, 163] width 203 height 14
drag, startPoint x: 170, startPoint y: 180, endPoint x: 213, endPoint y: 179, distance: 42.6
click at [213, 170] on strong "[PERSON_NAME] - celebrating birthday" at bounding box center [150, 163] width 203 height 14
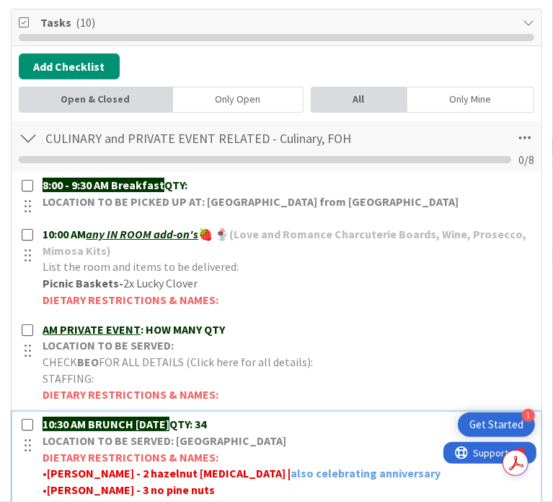
scroll to position [289, 0]
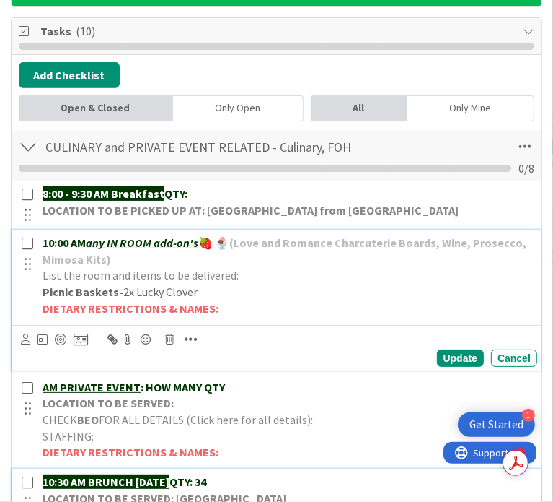
click at [213, 300] on p "Picnic Baskets- 2x Lucky Clover" at bounding box center [287, 292] width 489 height 17
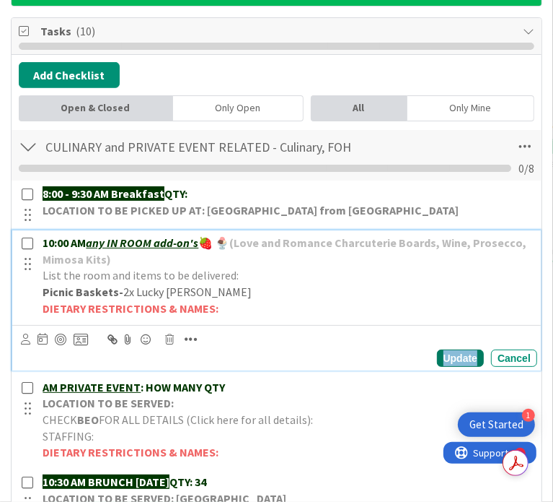
click at [438, 367] on div "Update" at bounding box center [460, 357] width 47 height 17
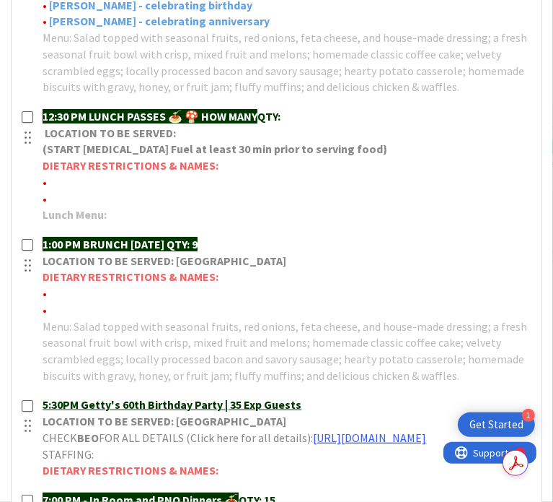
scroll to position [866, 0]
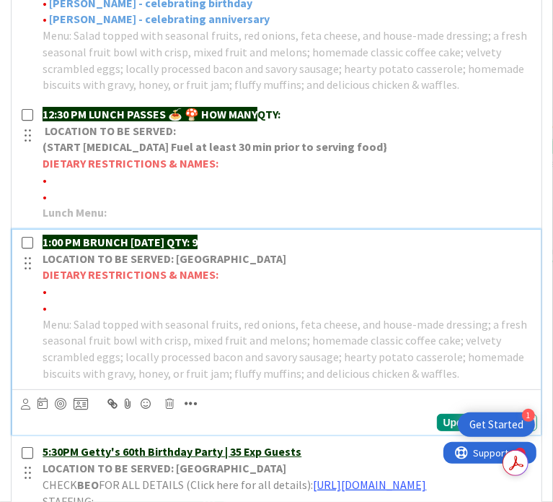
click at [198, 249] on strong "1:00 PM BRUNCH [DATE] QTY: 9" at bounding box center [120, 242] width 155 height 14
drag, startPoint x: 228, startPoint y: 276, endPoint x: 248, endPoint y: 277, distance: 19.5
click at [248, 250] on p "1:00 PM BRUNCH [DATE] QTY: 10" at bounding box center [287, 242] width 489 height 17
click at [198, 411] on icon "button" at bounding box center [191, 403] width 13 height 14
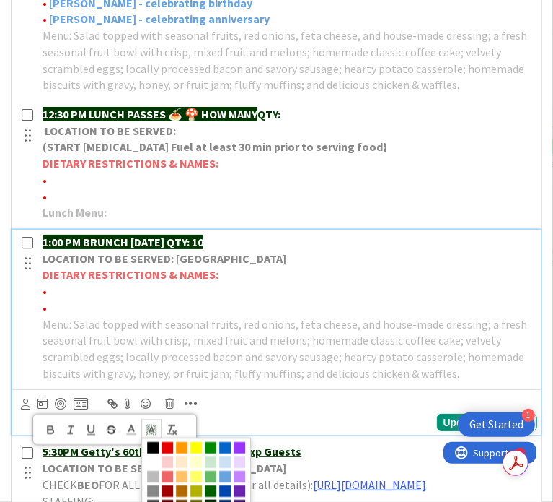
click at [158, 436] on icon at bounding box center [151, 429] width 13 height 13
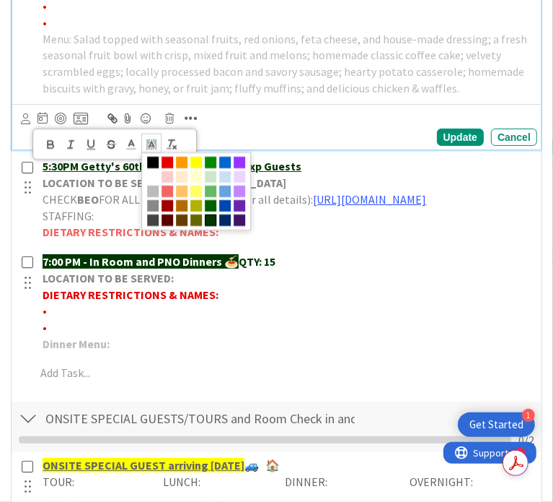
scroll to position [1155, 0]
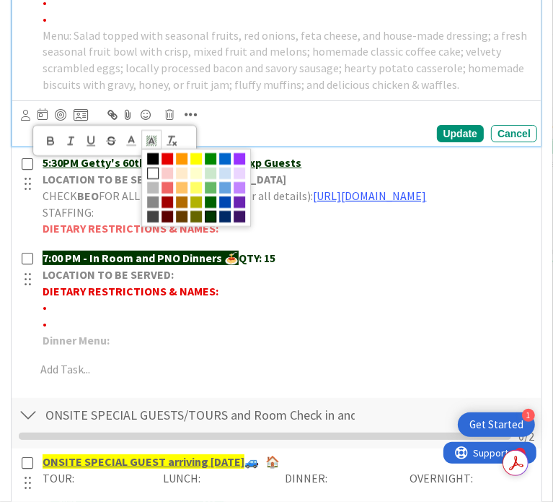
click at [159, 180] on span at bounding box center [153, 174] width 12 height 12
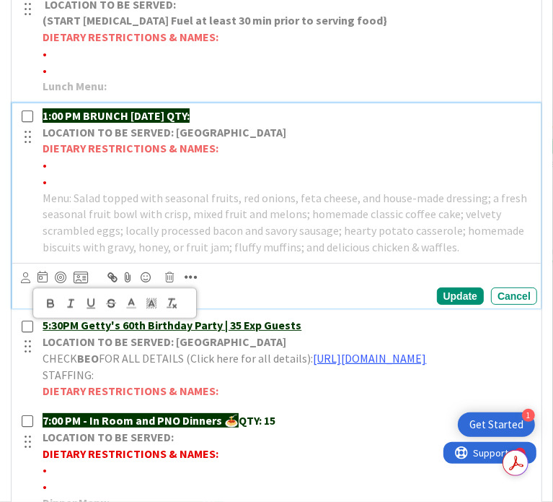
scroll to position [990, 0]
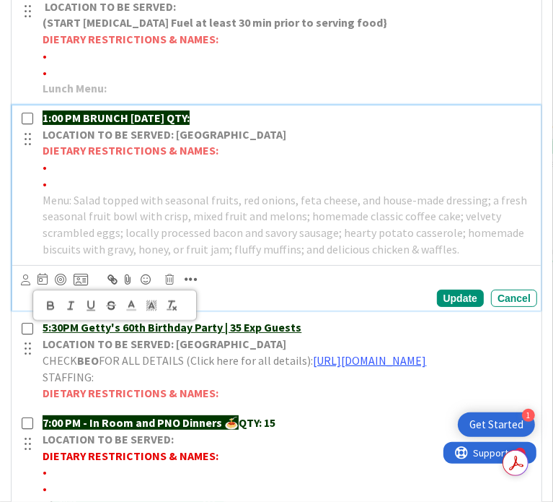
click at [69, 175] on p "•" at bounding box center [287, 167] width 489 height 17
click at [201, 125] on strong "10" at bounding box center [196, 117] width 12 height 14
drag, startPoint x: 251, startPoint y: 149, endPoint x: 228, endPoint y: 153, distance: 23.5
click at [228, 126] on p "1:00 PM BRUNCH [DATE] QTY: 10" at bounding box center [287, 118] width 489 height 17
click at [198, 286] on icon "button" at bounding box center [191, 279] width 13 height 14
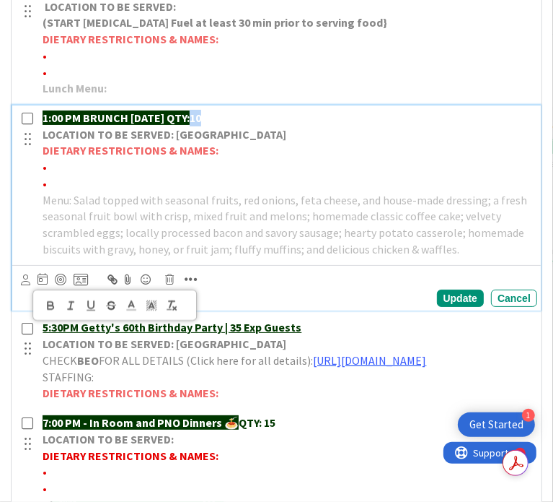
click at [134, 307] on polyline at bounding box center [131, 304] width 5 height 6
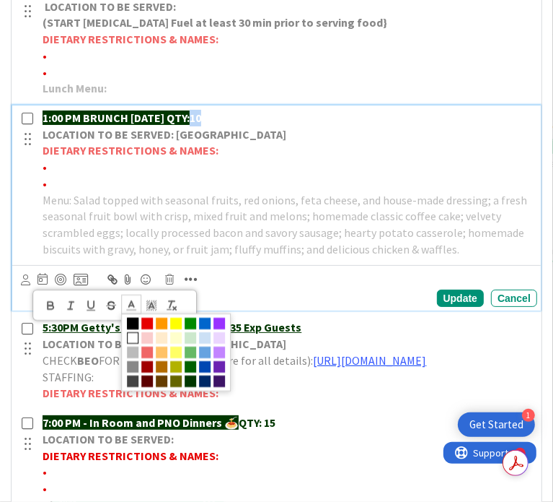
click at [139, 330] on span at bounding box center [133, 324] width 12 height 12
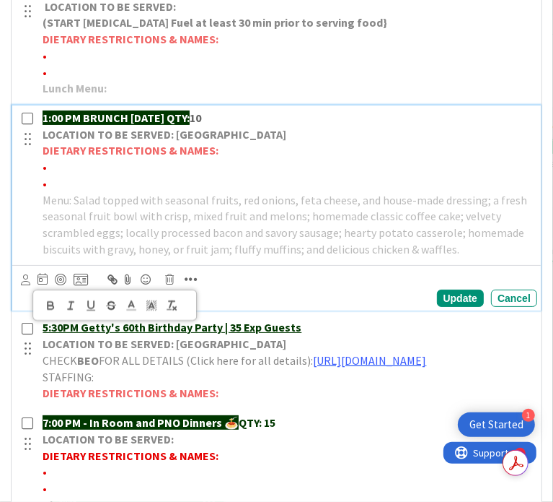
click at [228, 175] on p "•" at bounding box center [287, 167] width 489 height 17
click at [198, 286] on icon "button" at bounding box center [191, 279] width 13 height 14
click at [53, 309] on icon "button" at bounding box center [51, 307] width 6 height 4
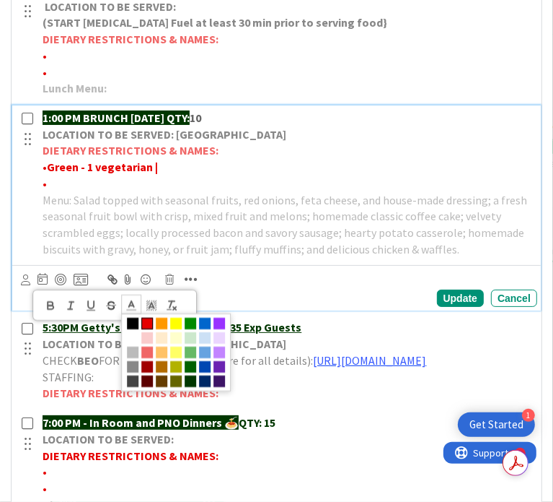
click at [134, 307] on polyline at bounding box center [131, 304] width 5 height 6
click at [211, 359] on span at bounding box center [205, 353] width 12 height 12
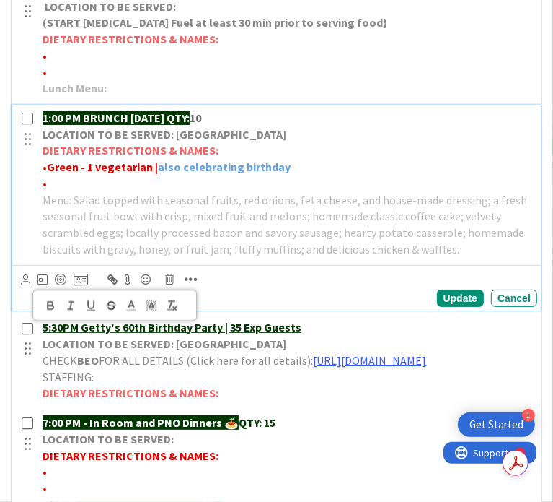
click at [89, 192] on p "•" at bounding box center [287, 183] width 489 height 17
click at [198, 286] on icon "button" at bounding box center [191, 279] width 13 height 14
drag, startPoint x: 61, startPoint y: 351, endPoint x: 77, endPoint y: 349, distance: 16.1
click at [53, 305] on icon "button" at bounding box center [50, 304] width 5 height 4
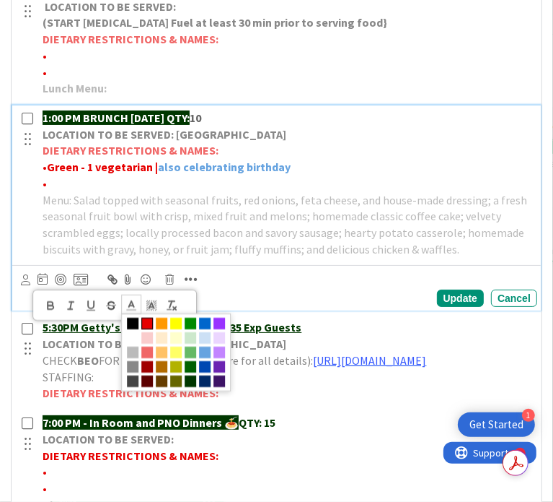
click at [134, 307] on polyline at bounding box center [131, 304] width 5 height 6
click at [211, 359] on span at bounding box center [205, 353] width 12 height 12
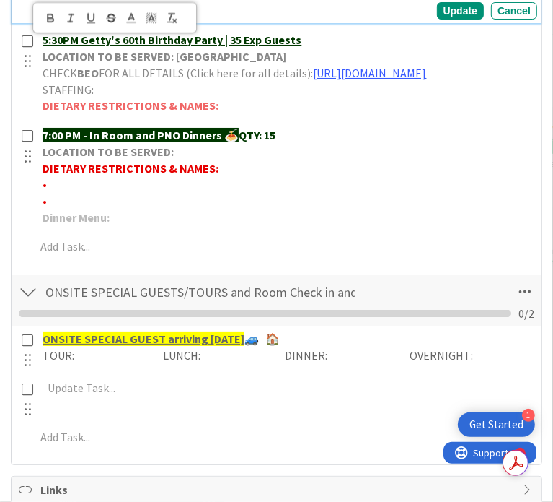
scroll to position [1279, 0]
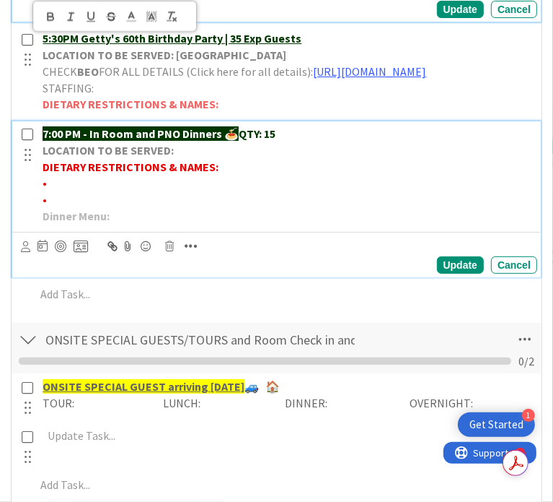
click at [297, 142] on p "7:00 PM - In Room and PNO Dinners 🍝 QTY: 15" at bounding box center [287, 134] width 489 height 17
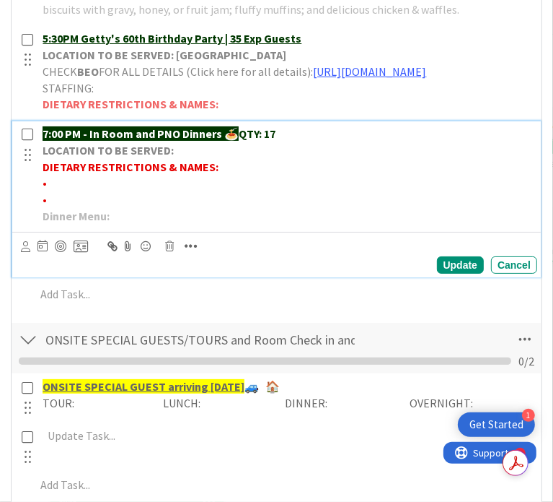
click at [87, 191] on p "•" at bounding box center [287, 183] width 489 height 17
click at [198, 253] on icon "button" at bounding box center [191, 246] width 13 height 14
click at [57, 279] on icon "button" at bounding box center [50, 272] width 13 height 13
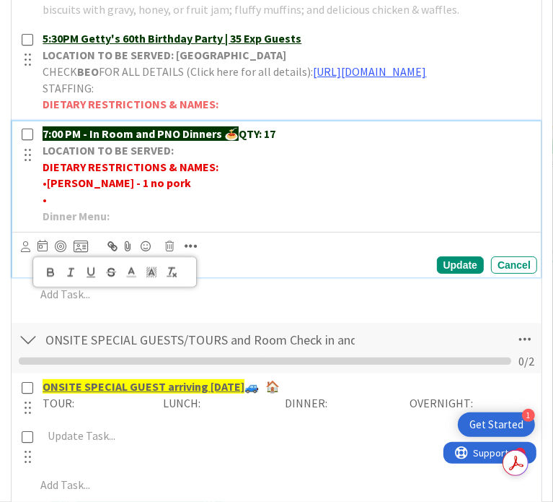
click at [75, 208] on p "•" at bounding box center [287, 199] width 489 height 17
click at [213, 273] on div "Update Cancel" at bounding box center [279, 255] width 517 height 38
click at [198, 253] on icon "button" at bounding box center [191, 246] width 13 height 14
click at [57, 279] on icon "button" at bounding box center [50, 272] width 13 height 13
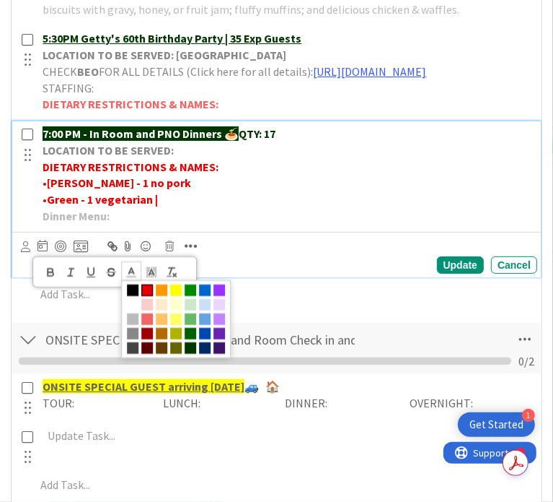
click at [133, 272] on line at bounding box center [132, 272] width 4 height 0
click at [211, 325] on span at bounding box center [205, 320] width 12 height 12
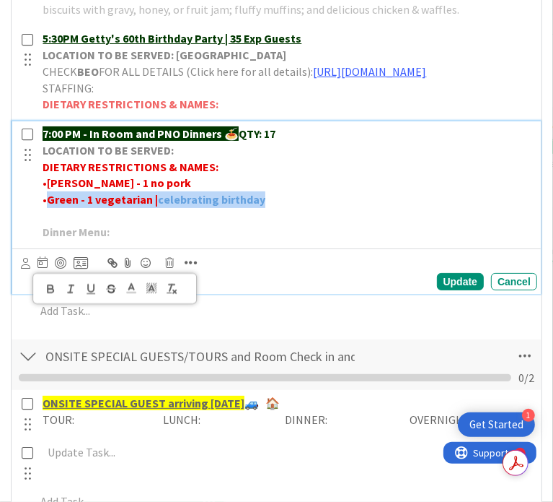
drag, startPoint x: 281, startPoint y: 262, endPoint x: 65, endPoint y: 273, distance: 216.8
click at [65, 208] on p "• Green - 1 vegetarian | celebrating birthday" at bounding box center [287, 199] width 489 height 17
drag, startPoint x: 300, startPoint y: 268, endPoint x: 50, endPoint y: 273, distance: 250.4
click at [50, 245] on div "7:00 PM - In Room and PNO Dinners 🍝 QTY: 17 LOCATION TO BE SERVED: DIETARY REST…" at bounding box center [287, 182] width 501 height 123
copy p "• Green - 1 vegetarian | celebrating birthday"
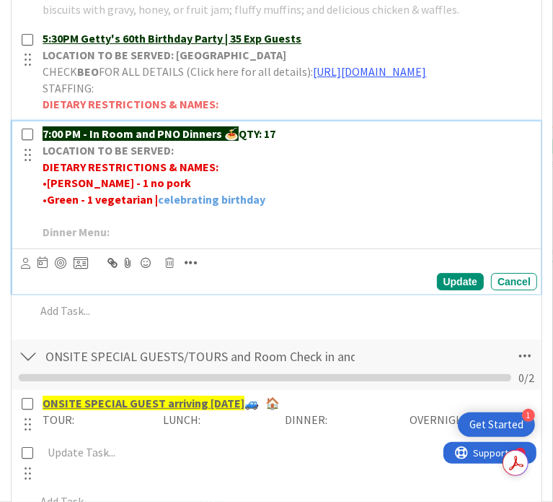
click at [55, 245] on div "7:00 PM - In Room and PNO Dinners 🍝 QTY: 17 LOCATION TO BE SERVED: DIETARY REST…" at bounding box center [287, 182] width 501 height 123
click at [175, 223] on strong "celebrating birthday" at bounding box center [212, 216] width 108 height 14
click at [172, 223] on strong "celebrating birthday" at bounding box center [212, 216] width 108 height 14
click at [198, 270] on icon "button" at bounding box center [191, 262] width 13 height 14
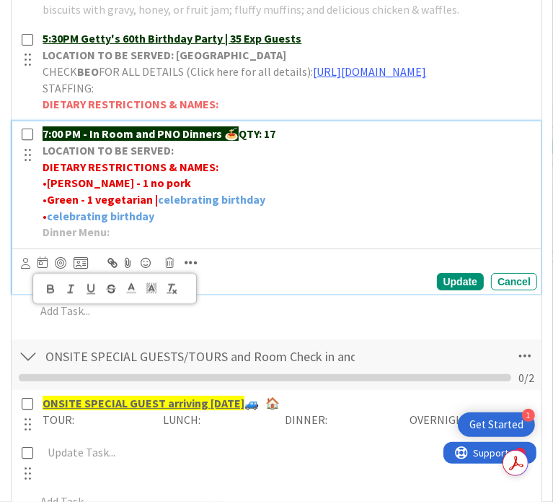
click at [138, 295] on icon at bounding box center [131, 288] width 13 height 13
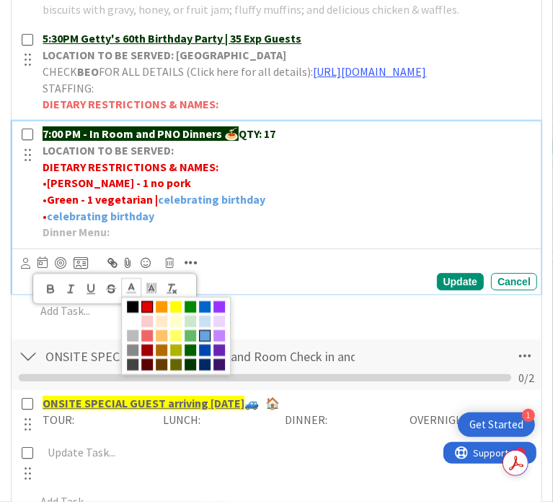
click at [211, 341] on span at bounding box center [205, 336] width 12 height 12
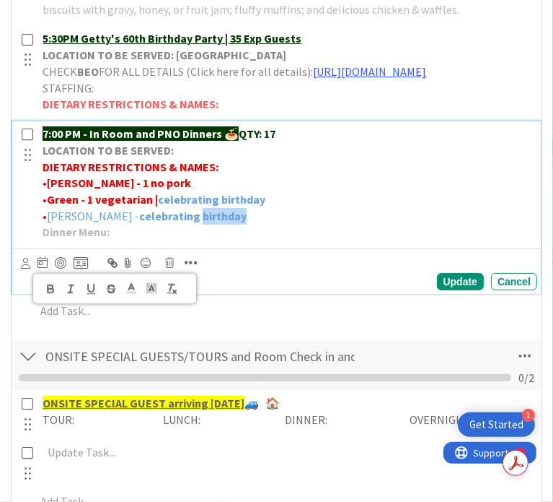
drag, startPoint x: 163, startPoint y: 286, endPoint x: 210, endPoint y: 288, distance: 46.9
click at [210, 224] on p "• [PERSON_NAME] - celebrating birthday" at bounding box center [287, 216] width 489 height 17
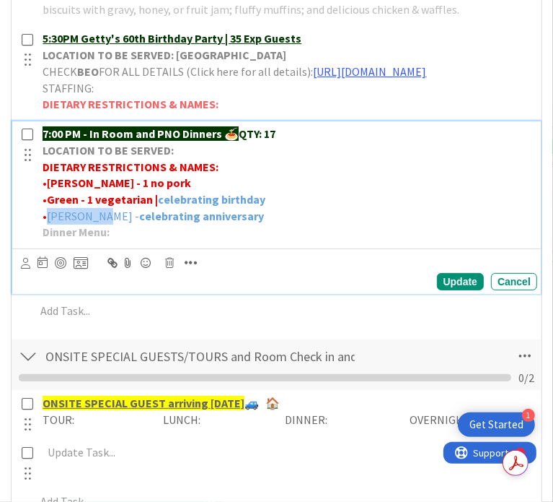
drag, startPoint x: 104, startPoint y: 284, endPoint x: 62, endPoint y: 286, distance: 41.9
click at [62, 224] on p "• [PERSON_NAME] - celebrating anniversary" at bounding box center [287, 216] width 489 height 17
click at [198, 270] on icon "button" at bounding box center [191, 262] width 13 height 14
click at [57, 295] on icon "button" at bounding box center [50, 288] width 13 height 13
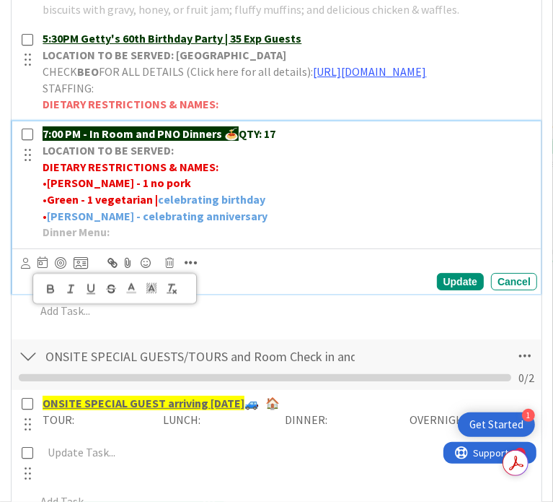
click at [260, 290] on div "Update Cancel" at bounding box center [279, 281] width 517 height 17
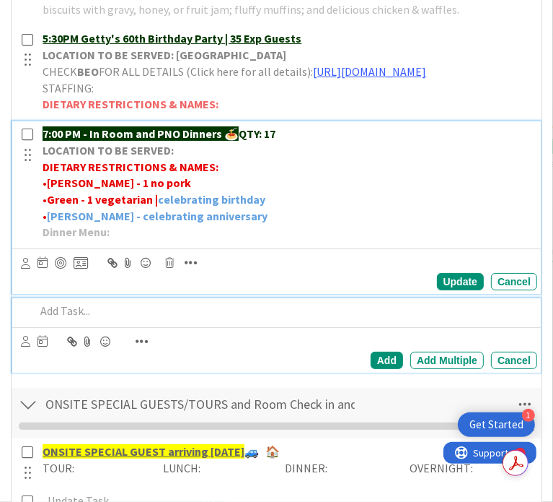
click at [294, 323] on div at bounding box center [284, 310] width 508 height 25
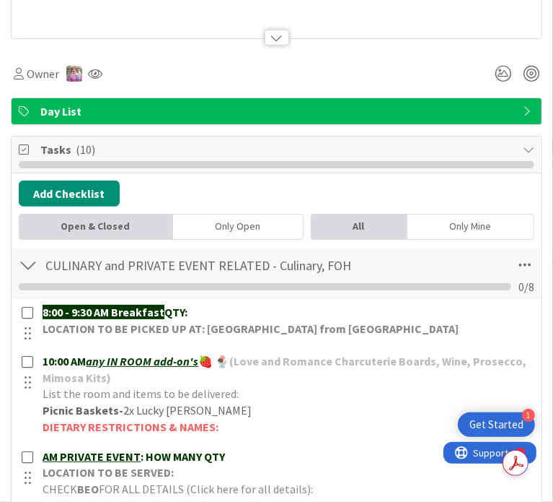
scroll to position [0, 0]
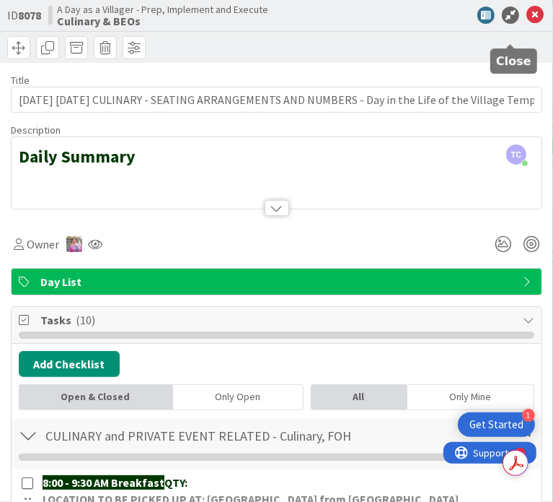
click at [527, 24] on icon at bounding box center [535, 14] width 17 height 17
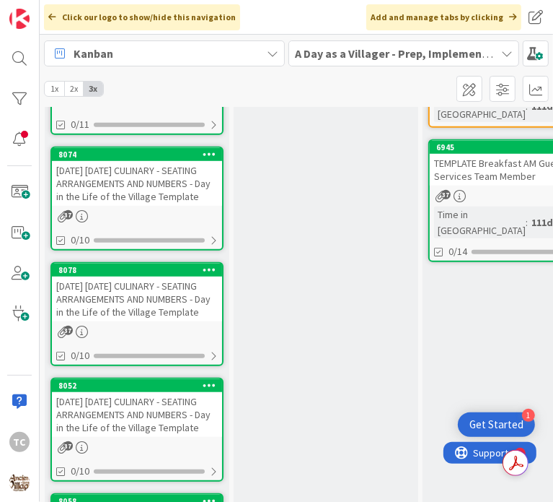
click at [125, 436] on div "[DATE] [DATE] CULINARY - SEATING ARRANGEMENTS AND NUMBERS - Day in the Life of …" at bounding box center [137, 414] width 170 height 45
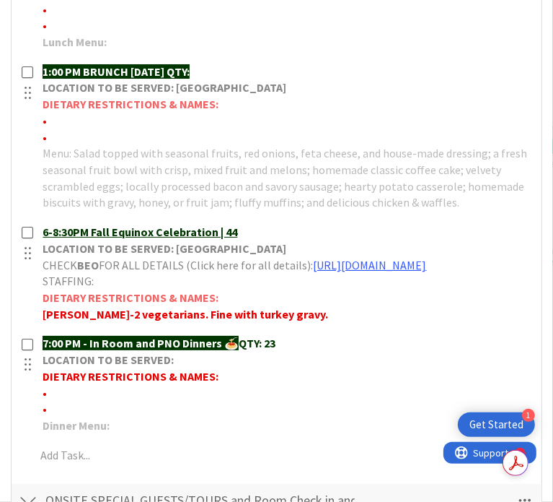
scroll to position [1010, 0]
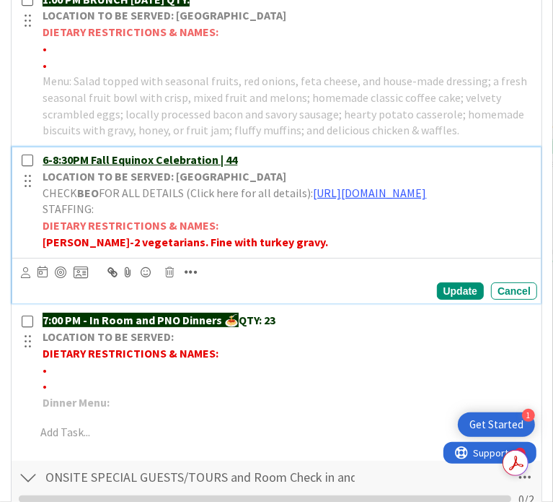
click at [250, 168] on p "6-8:30PM Fall Equinox Celebration | 44" at bounding box center [287, 160] width 489 height 17
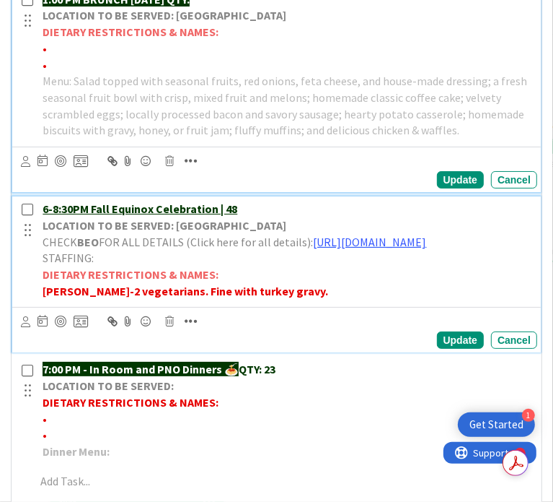
scroll to position [1059, 0]
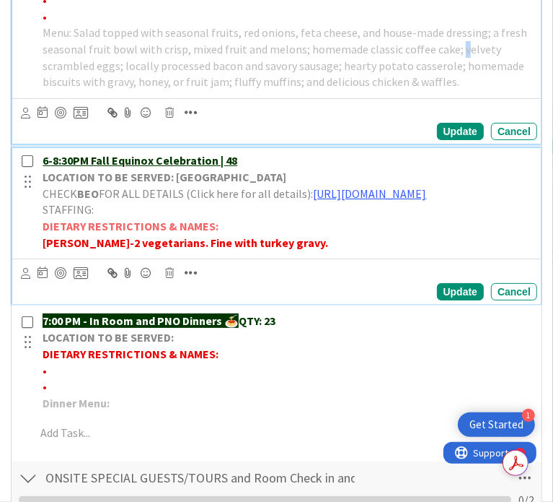
drag, startPoint x: 64, startPoint y: 100, endPoint x: 62, endPoint y: 60, distance: 39.7
click at [56, 95] on div "1:00 PM BRUNCH [DATE] QTY: LOCATION TO BE SERVED: Willows Landing DIETARY RESTR…" at bounding box center [287, 17] width 501 height 156
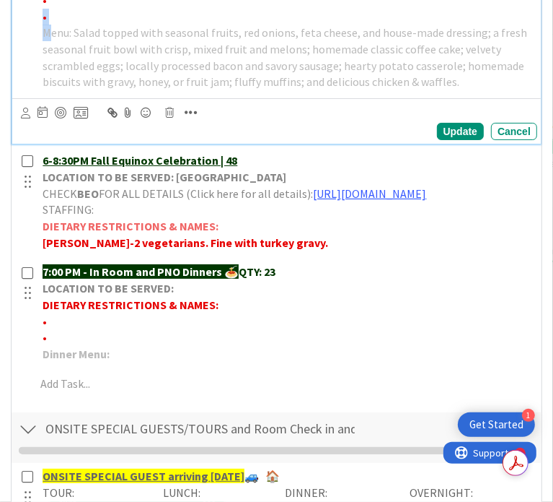
drag, startPoint x: 63, startPoint y: 59, endPoint x: 48, endPoint y: 43, distance: 21.9
click at [48, 43] on div "1:00 PM BRUNCH [DATE] QTY: LOCATION TO BE SERVED: Willows Landing DIETARY RESTR…" at bounding box center [278, 17] width 520 height 156
click at [60, 25] on p "•" at bounding box center [287, 17] width 489 height 17
drag, startPoint x: 66, startPoint y: 50, endPoint x: 51, endPoint y: 36, distance: 21.0
click at [51, 36] on div "1:00 PM BRUNCH [DATE] QTY: LOCATION TO BE SERVED: Willows Landing DIETARY RESTR…" at bounding box center [287, 17] width 501 height 156
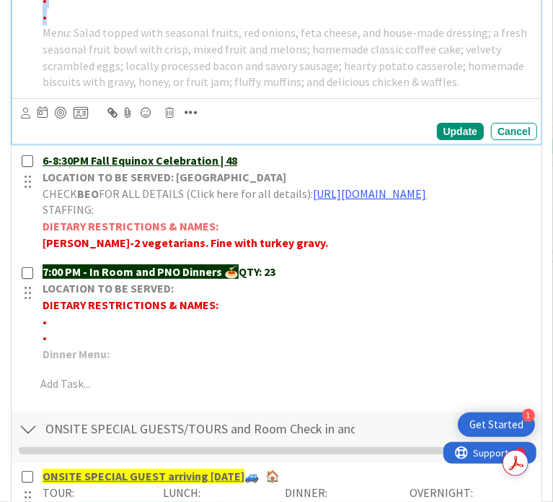
copy div "• •"
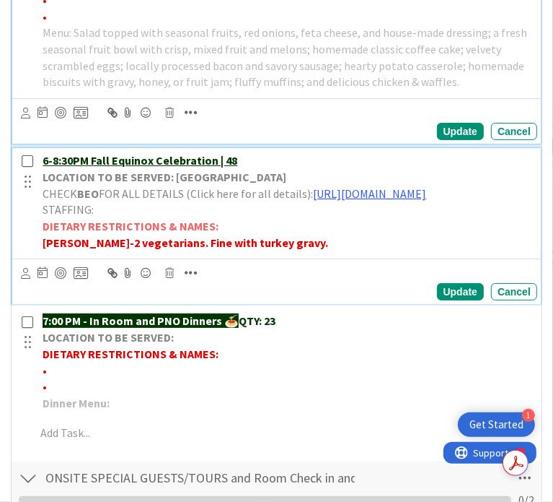
click at [58, 250] on strong "[PERSON_NAME]-2 vegetarians. Fine with turkey gravy." at bounding box center [186, 242] width 286 height 14
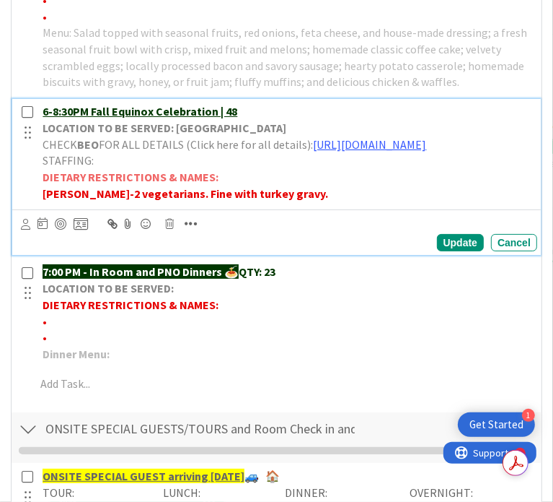
scroll to position [1010, 0]
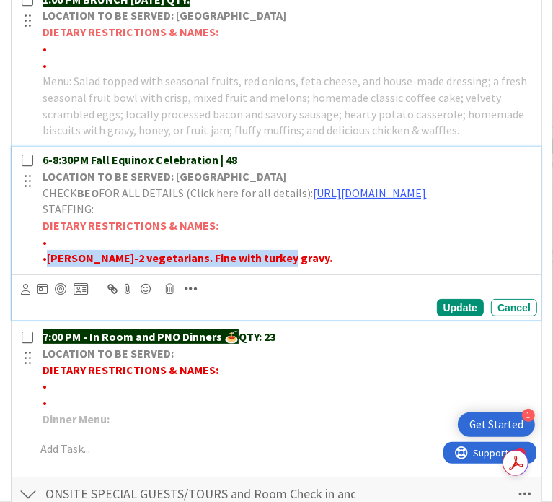
drag, startPoint x: 64, startPoint y: 326, endPoint x: 294, endPoint y: 327, distance: 230.2
click at [294, 266] on p "• [PERSON_NAME]-2 vegetarians. Fine with turkey gravy." at bounding box center [287, 258] width 489 height 17
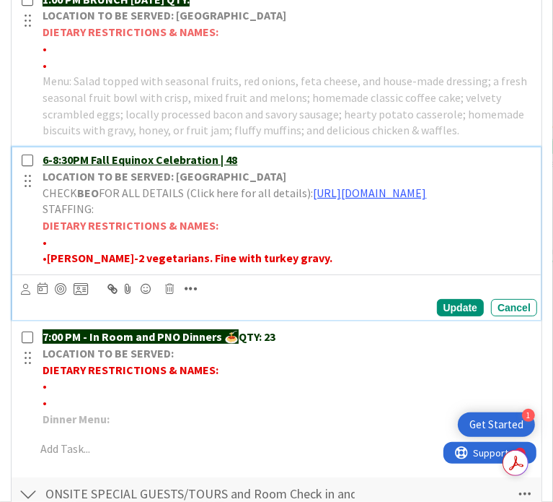
click at [78, 250] on p "•" at bounding box center [287, 242] width 489 height 17
drag, startPoint x: 193, startPoint y: 305, endPoint x: 63, endPoint y: 314, distance: 130.9
click at [63, 250] on p "• Burns - 1 cinnamon allergy" at bounding box center [287, 242] width 489 height 17
click at [198, 296] on icon "button" at bounding box center [191, 288] width 13 height 14
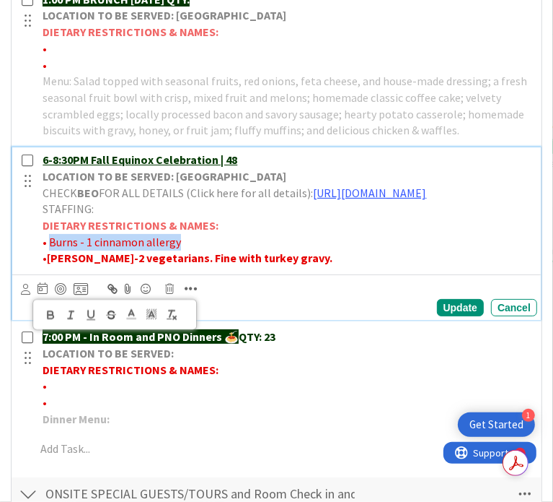
click at [53, 318] on icon "button" at bounding box center [51, 317] width 6 height 4
click at [304, 266] on p "• [PERSON_NAME]-2 vegetarians. Fine with turkey gravy." at bounding box center [287, 258] width 489 height 17
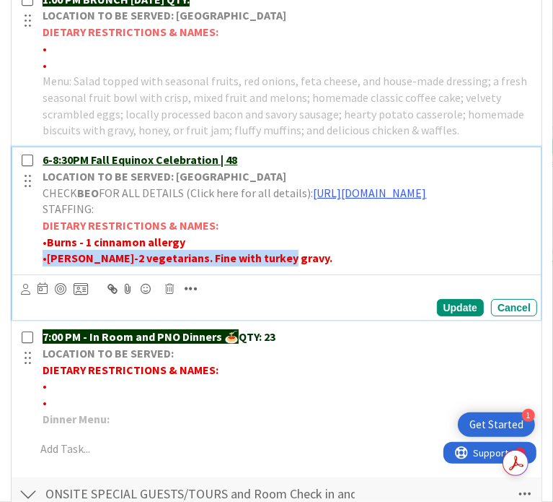
drag, startPoint x: 303, startPoint y: 325, endPoint x: 55, endPoint y: 330, distance: 248.3
click at [55, 271] on div "6-8:30PM Fall Equinox Celebration | 48 LOCATION TO BE SERVED: [GEOGRAPHIC_DATA]…" at bounding box center [287, 208] width 501 height 123
click at [303, 266] on p "• [PERSON_NAME]-2 vegetarians. Fine with turkey gravy." at bounding box center [287, 258] width 489 height 17
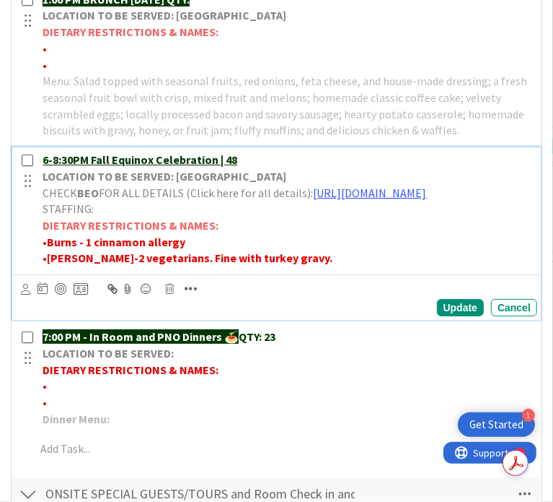
click at [303, 266] on p "• [PERSON_NAME]-2 vegetarians. Fine with turkey gravy." at bounding box center [287, 258] width 489 height 17
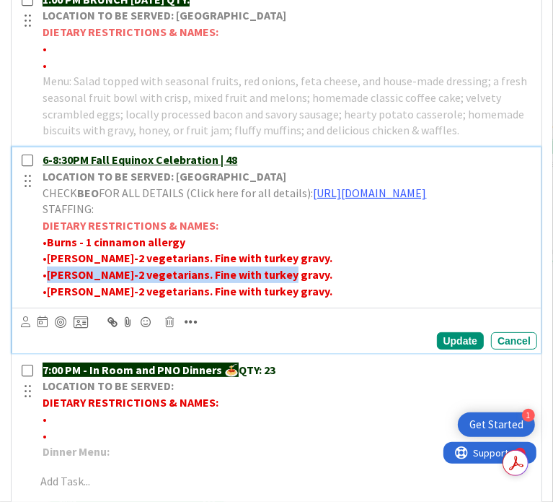
drag, startPoint x: 64, startPoint y: 344, endPoint x: 294, endPoint y: 343, distance: 230.2
click at [294, 283] on p "• [PERSON_NAME]-2 vegetarians. Fine with turkey gravy." at bounding box center [287, 274] width 489 height 17
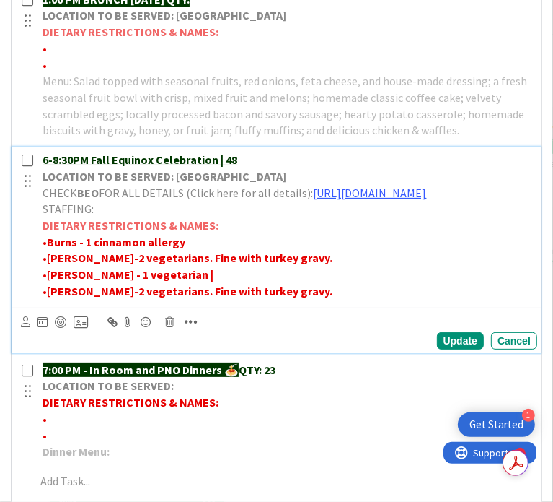
click at [198, 329] on icon "button" at bounding box center [191, 322] width 13 height 14
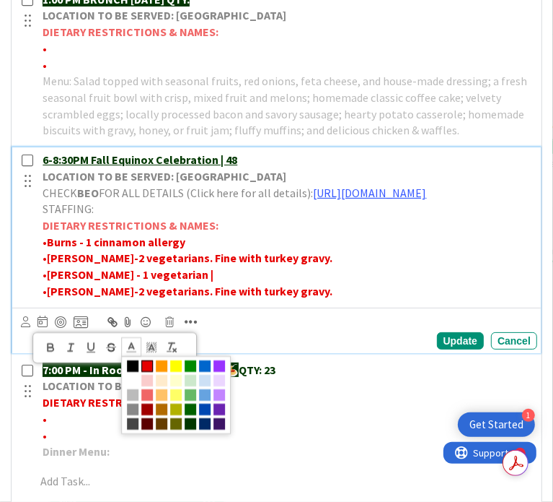
click at [138, 354] on icon at bounding box center [131, 347] width 13 height 13
click at [211, 400] on span at bounding box center [205, 395] width 12 height 12
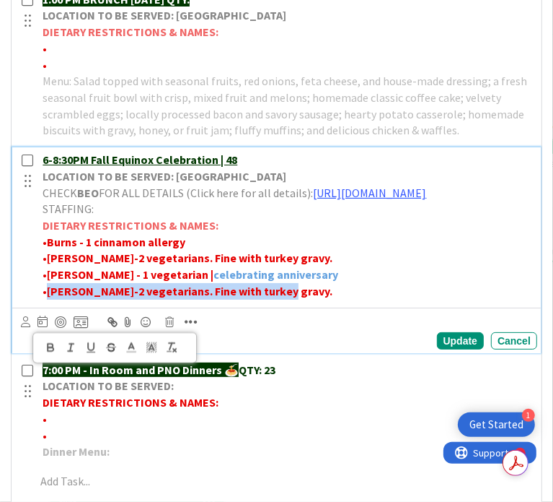
drag, startPoint x: 297, startPoint y: 361, endPoint x: 64, endPoint y: 371, distance: 233.3
click at [64, 352] on div "6-8:30PM Fall Equinox Celebration | 48 LOCATION TO BE SERVED: [GEOGRAPHIC_DATA]…" at bounding box center [276, 249] width 529 height 205
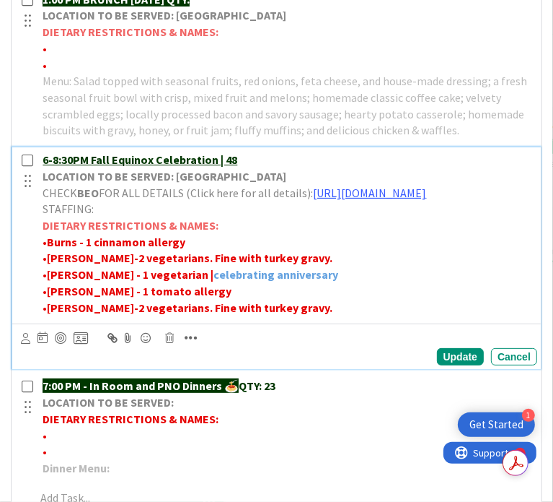
click at [201, 299] on p "• [PERSON_NAME] - 1 tomato allergy" at bounding box center [287, 291] width 489 height 17
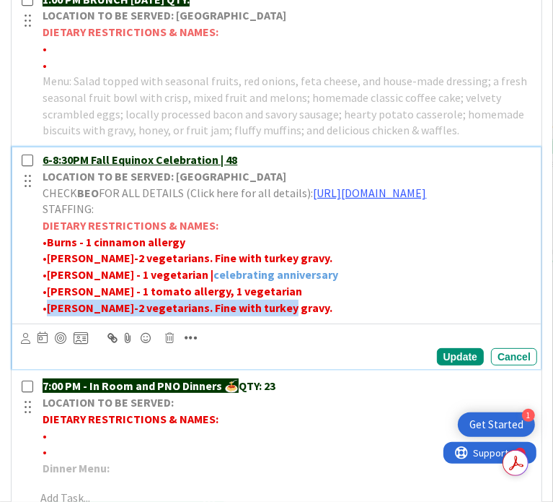
drag, startPoint x: 290, startPoint y: 376, endPoint x: 64, endPoint y: 372, distance: 226.6
click at [64, 316] on p "• [PERSON_NAME]-2 vegetarians. Fine with turkey gravy." at bounding box center [287, 307] width 489 height 17
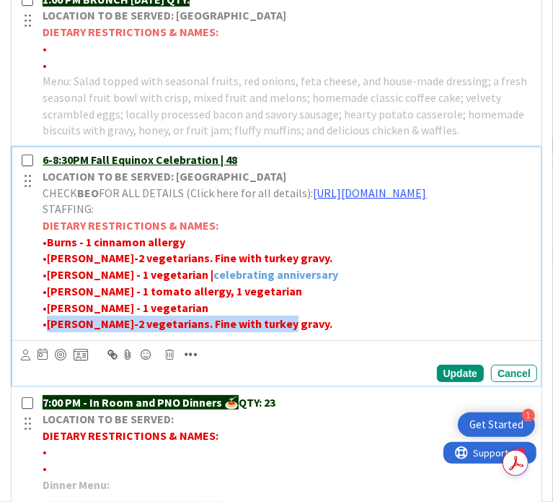
drag, startPoint x: 290, startPoint y: 392, endPoint x: 65, endPoint y: 391, distance: 225.1
click at [65, 332] on p "• [PERSON_NAME]-2 vegetarians. Fine with turkey gravy." at bounding box center [287, 323] width 489 height 17
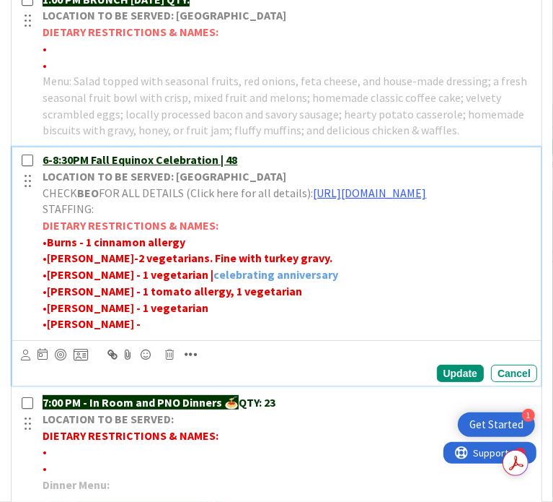
click at [125, 332] on p "• [PERSON_NAME] -" at bounding box center [287, 323] width 489 height 17
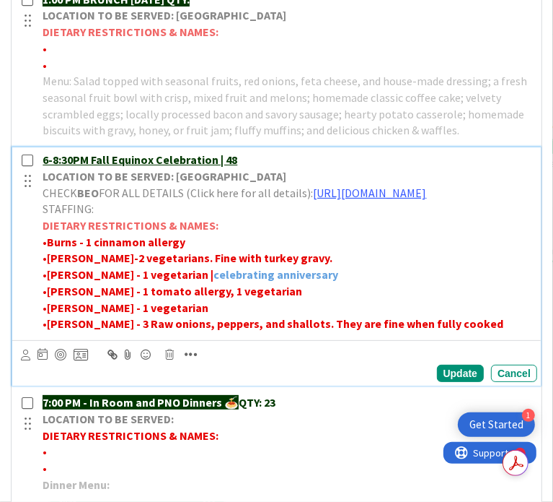
click at [305, 330] on strong "[PERSON_NAME] - 3 Raw onions, peppers, and shallots. They are fine when fully c…" at bounding box center [275, 323] width 457 height 14
click at [488, 332] on p "• [PERSON_NAME] - 3 Raw onions, peppers, and shallots. *They are fine when full…" at bounding box center [287, 323] width 489 height 17
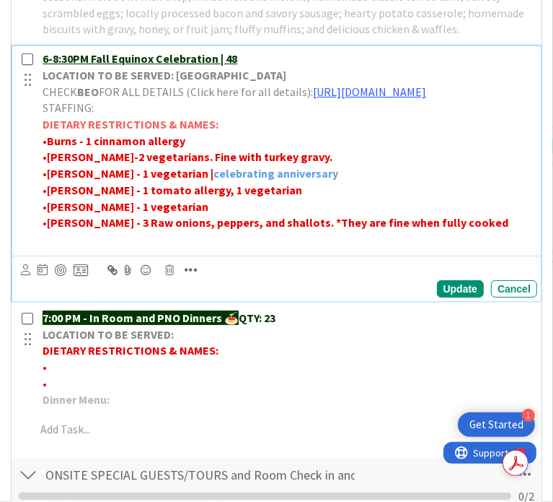
scroll to position [1082, 0]
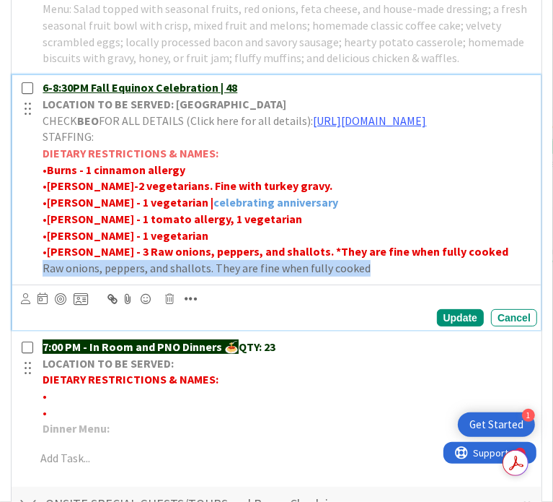
drag, startPoint x: 387, startPoint y: 339, endPoint x: 9, endPoint y: 346, distance: 378.2
click at [9, 346] on div "ID 8052 A Day as a Villager - Prep, Implement and Execute Culinary & BEOs Title…" at bounding box center [276, 251] width 553 height 502
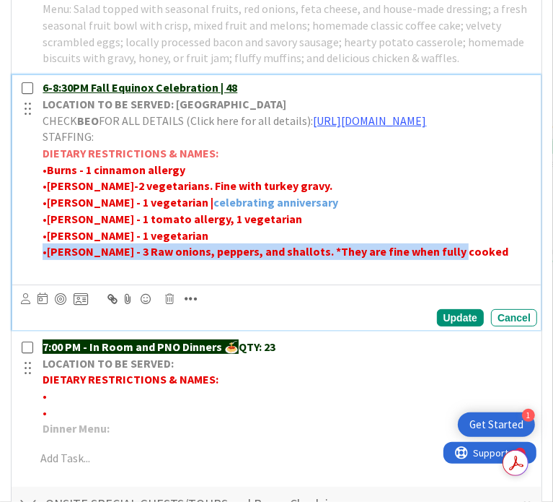
drag, startPoint x: 482, startPoint y: 319, endPoint x: 46, endPoint y: 319, distance: 435.9
click at [46, 281] on div "6-8:30PM Fall Equinox Celebration | 48 LOCATION TO BE SERVED: [GEOGRAPHIC_DATA]…" at bounding box center [278, 178] width 520 height 206
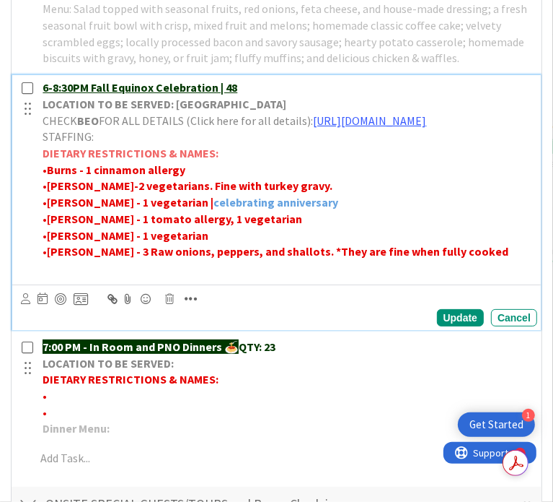
click at [89, 276] on p at bounding box center [287, 268] width 489 height 17
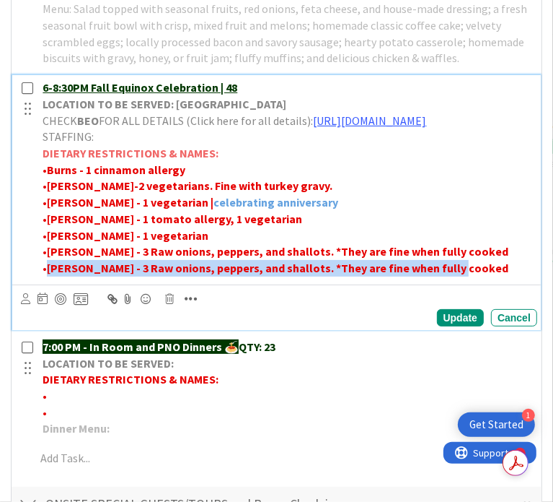
drag, startPoint x: 63, startPoint y: 337, endPoint x: 475, endPoint y: 337, distance: 412.0
click at [475, 276] on p "• [PERSON_NAME] - 3 Raw onions, peppers, and shallots. *They are fine when full…" at bounding box center [287, 268] width 489 height 17
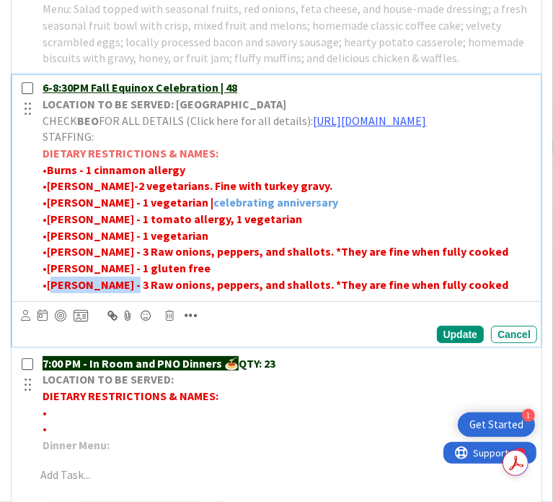
drag, startPoint x: 66, startPoint y: 351, endPoint x: 128, endPoint y: 346, distance: 62.3
click at [144, 292] on strong "[PERSON_NAME] - 3 Raw onions, peppers, and shallots. *They are fine when fully …" at bounding box center [278, 284] width 462 height 14
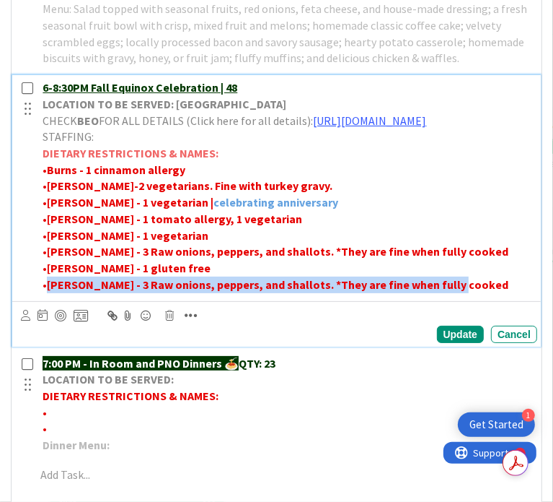
drag, startPoint x: 63, startPoint y: 351, endPoint x: 473, endPoint y: 352, distance: 409.9
click at [473, 293] on p "• [PERSON_NAME] - 3 Raw onions, peppers, and shallots. *They are fine when full…" at bounding box center [287, 284] width 489 height 17
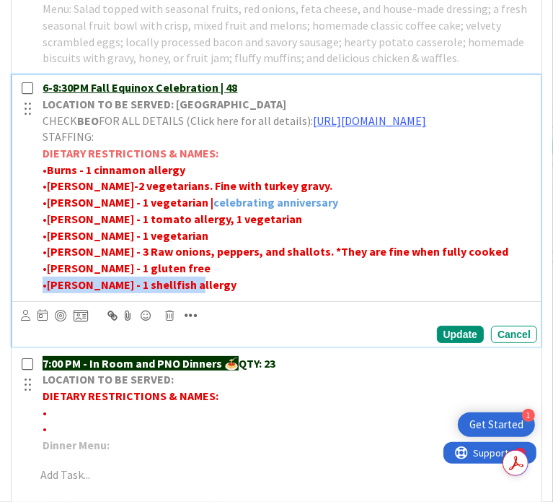
drag, startPoint x: 211, startPoint y: 353, endPoint x: 42, endPoint y: 357, distance: 168.9
click at [42, 297] on div "6-8:30PM Fall Equinox Celebration | 48 LOCATION TO BE SERVED: [GEOGRAPHIC_DATA]…" at bounding box center [278, 186] width 520 height 222
click at [204, 293] on p "• [PERSON_NAME] - 1 shellfish allergy" at bounding box center [287, 284] width 489 height 17
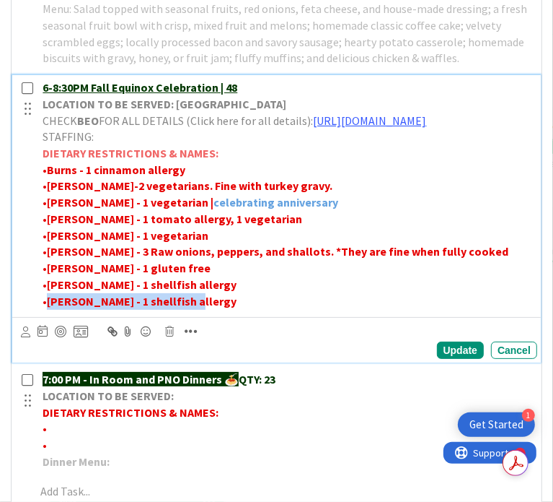
drag, startPoint x: 200, startPoint y: 369, endPoint x: 63, endPoint y: 372, distance: 137.1
click at [63, 310] on p "• [PERSON_NAME] - 1 shellfish allergy" at bounding box center [287, 301] width 489 height 17
click at [211, 359] on div "Update Cancel" at bounding box center [279, 340] width 517 height 38
click at [198, 338] on icon "button" at bounding box center [191, 331] width 13 height 14
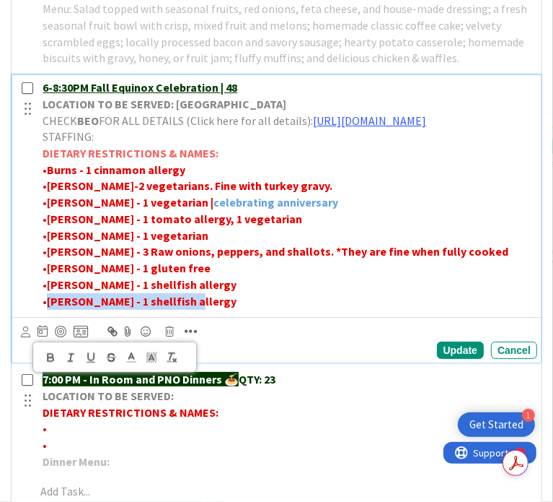
click at [138, 364] on icon at bounding box center [131, 357] width 13 height 13
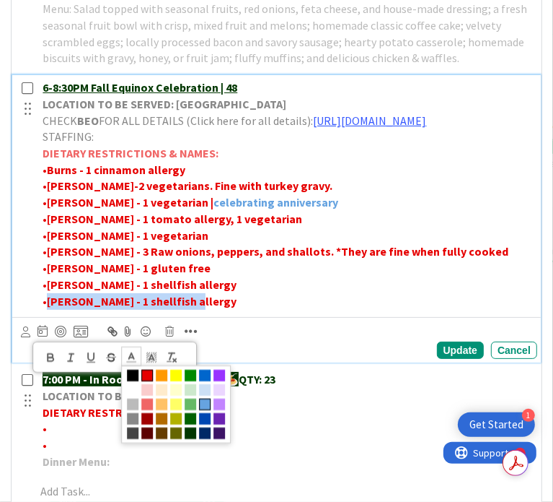
click at [211, 411] on span at bounding box center [205, 405] width 12 height 12
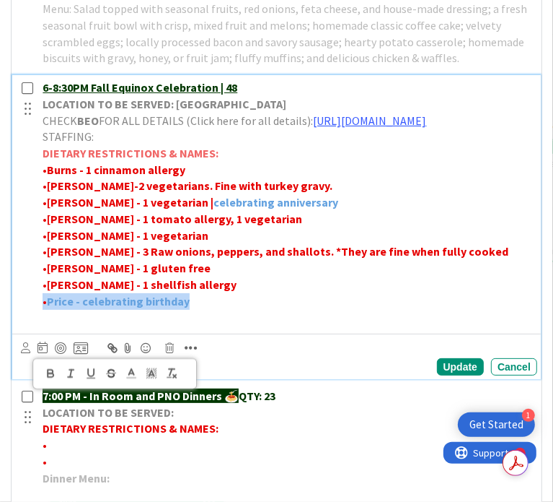
drag, startPoint x: 214, startPoint y: 372, endPoint x: 58, endPoint y: 377, distance: 155.9
click at [58, 330] on div "6-8:30PM Fall Equinox Celebration | 48 LOCATION TO BE SERVED: [GEOGRAPHIC_DATA]…" at bounding box center [287, 202] width 501 height 255
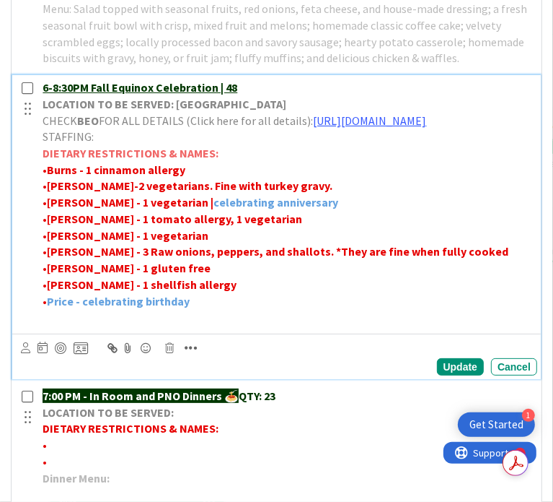
click at [81, 325] on p at bounding box center [287, 317] width 489 height 17
drag, startPoint x: 64, startPoint y: 387, endPoint x: 202, endPoint y: 392, distance: 137.9
click at [202, 325] on p "• Price - celebrating birthday" at bounding box center [287, 317] width 489 height 17
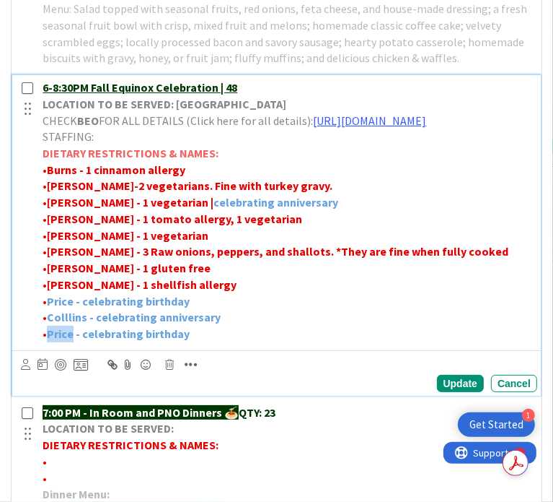
drag, startPoint x: 86, startPoint y: 404, endPoint x: 64, endPoint y: 406, distance: 22.5
click at [64, 341] on strong "Price - celebrating birthday" at bounding box center [118, 333] width 143 height 14
click at [205, 342] on p "• [PERSON_NAME] - celebrating birthday" at bounding box center [287, 333] width 489 height 17
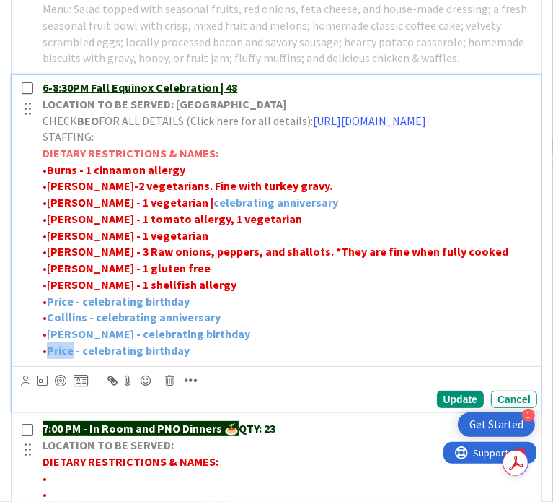
drag, startPoint x: 88, startPoint y: 421, endPoint x: 62, endPoint y: 424, distance: 26.1
click at [62, 357] on strong "Price - celebrating birthday" at bounding box center [118, 350] width 143 height 14
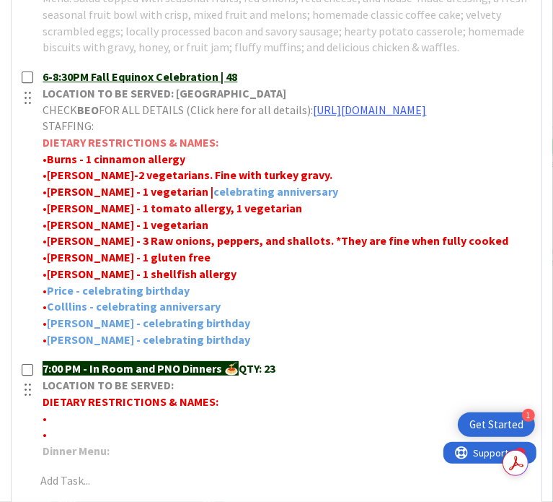
scroll to position [1155, 0]
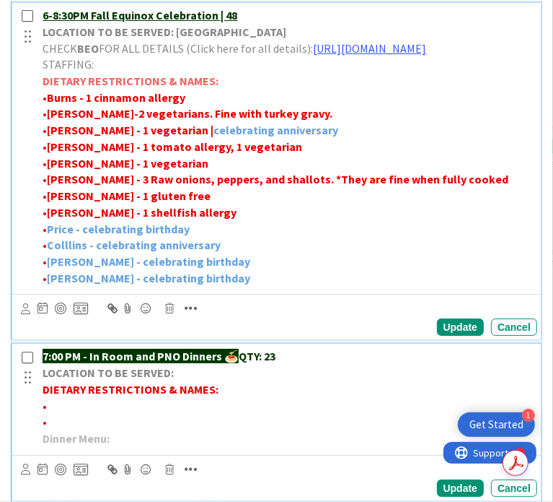
click at [72, 363] on strong "7:00 PM - In Room and PNO Dinners 🍝" at bounding box center [141, 356] width 196 height 14
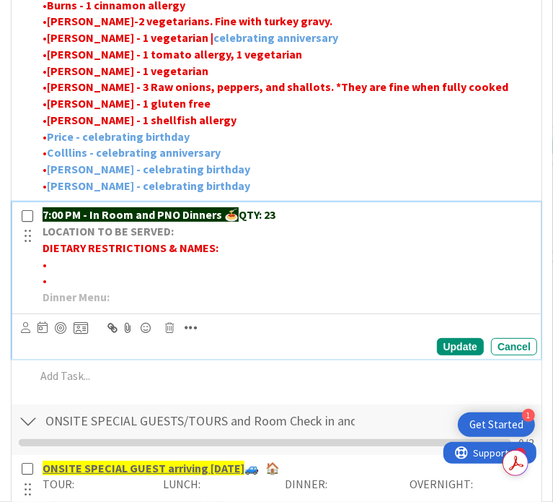
scroll to position [1250, 0]
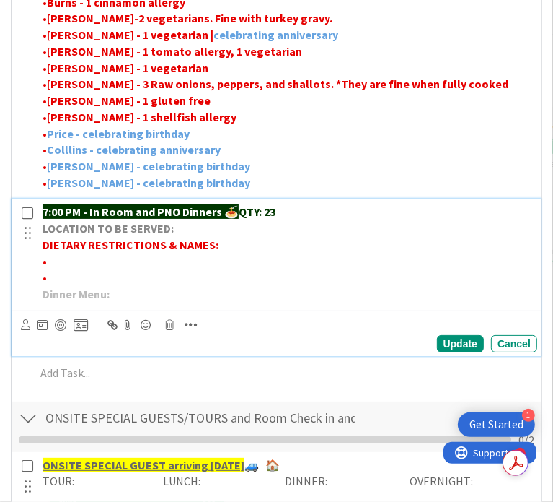
click at [75, 286] on p "•" at bounding box center [287, 277] width 489 height 17
click at [85, 270] on p "•" at bounding box center [287, 261] width 489 height 17
click at [198, 332] on icon "button" at bounding box center [191, 325] width 13 height 14
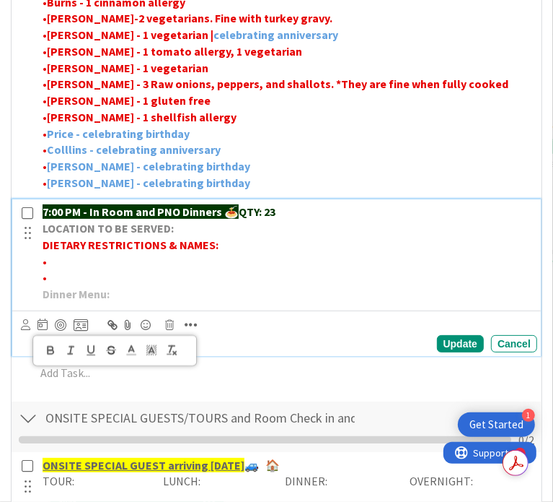
click at [57, 357] on icon "button" at bounding box center [50, 350] width 13 height 13
click at [61, 359] on button "button" at bounding box center [50, 350] width 20 height 17
click at [57, 357] on icon "button" at bounding box center [50, 350] width 13 height 13
drag, startPoint x: 76, startPoint y: 336, endPoint x: 68, endPoint y: 330, distance: 10.4
click at [64, 306] on div "7:00 PM - In Room and PNO Dinners 🍝 QTY: 23 LOCATION TO BE SERVED: DIETARY REST…" at bounding box center [287, 252] width 501 height 107
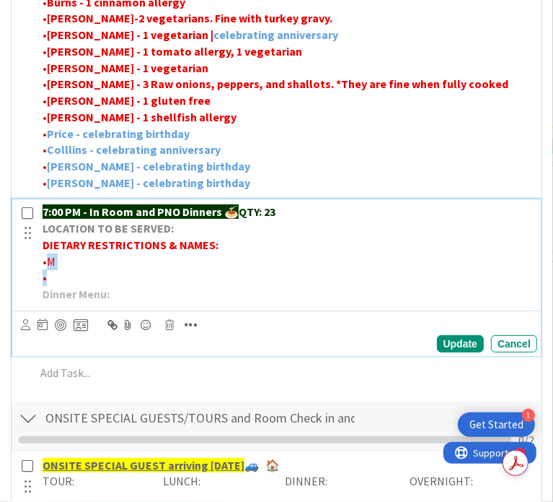
click at [56, 268] on span "M" at bounding box center [51, 261] width 9 height 14
drag, startPoint x: 64, startPoint y: 331, endPoint x: 74, endPoint y: 332, distance: 10.1
click at [74, 270] on p "• M" at bounding box center [287, 261] width 489 height 17
click at [198, 332] on icon "button" at bounding box center [191, 325] width 13 height 14
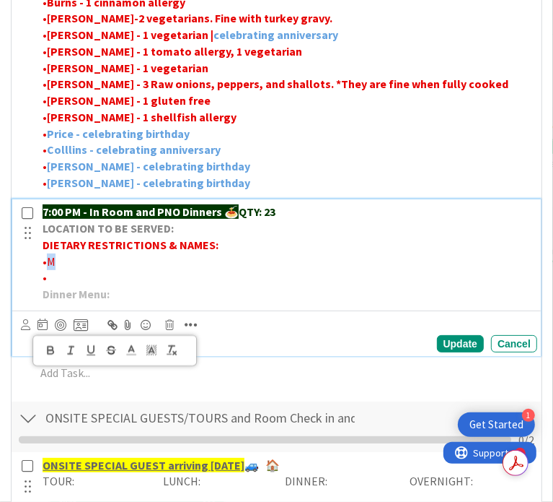
click at [53, 354] on icon "button" at bounding box center [51, 353] width 6 height 4
click at [71, 270] on p "• M" at bounding box center [287, 261] width 489 height 17
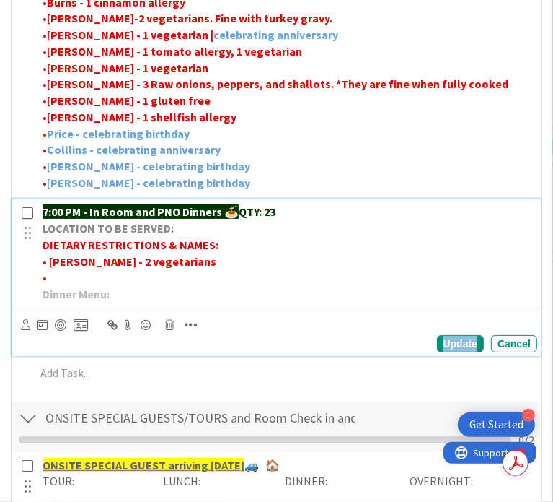
drag, startPoint x: 441, startPoint y: 408, endPoint x: 387, endPoint y: 408, distance: 54.1
click at [441, 352] on div "Update" at bounding box center [460, 343] width 47 height 17
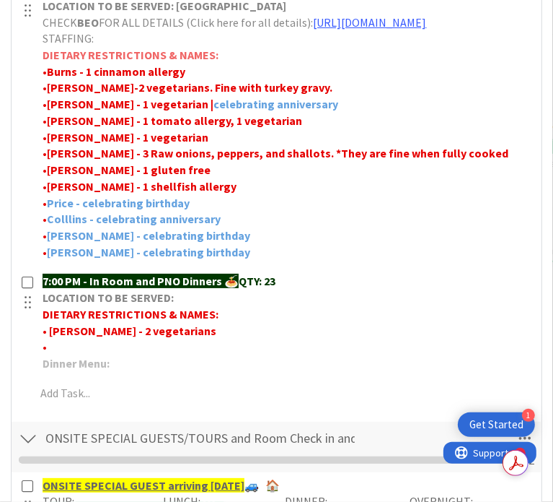
scroll to position [1106, 0]
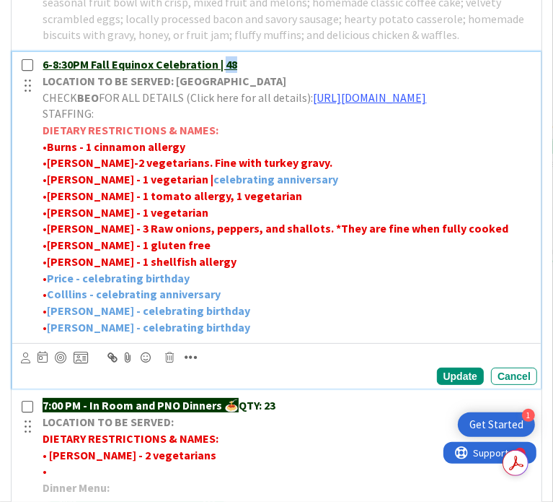
drag, startPoint x: 239, startPoint y: 114, endPoint x: 246, endPoint y: 113, distance: 7.4
click at [237, 71] on u "6-8:30PM Fall Equinox Celebration | 48" at bounding box center [140, 64] width 195 height 14
drag, startPoint x: 240, startPoint y: 115, endPoint x: 279, endPoint y: 112, distance: 39.1
click at [279, 73] on p "6-8:30PM Fall Equinox Celebration | QTY: 48" at bounding box center [287, 64] width 489 height 17
click at [276, 73] on p "6-8:30PM Fall Equinox Celebration | QTY: 48" at bounding box center [287, 64] width 489 height 17
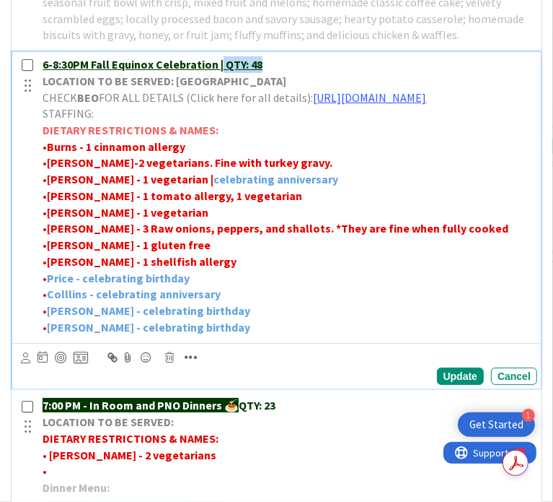
drag, startPoint x: 279, startPoint y: 115, endPoint x: 234, endPoint y: 123, distance: 45.4
click at [234, 73] on p "6-8:30PM Fall Equinox Celebration | QTY: 48" at bounding box center [287, 64] width 489 height 17
click at [198, 364] on icon "button" at bounding box center [191, 357] width 13 height 14
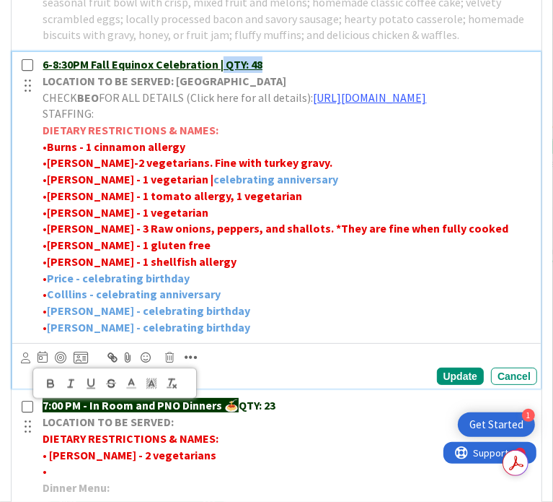
click at [112, 393] on div at bounding box center [110, 384] width 141 height 18
click at [94, 386] on icon "button" at bounding box center [91, 382] width 6 height 7
click at [356, 171] on p "• [PERSON_NAME]-2 vegetarians. Fine with turkey gravy." at bounding box center [287, 162] width 489 height 17
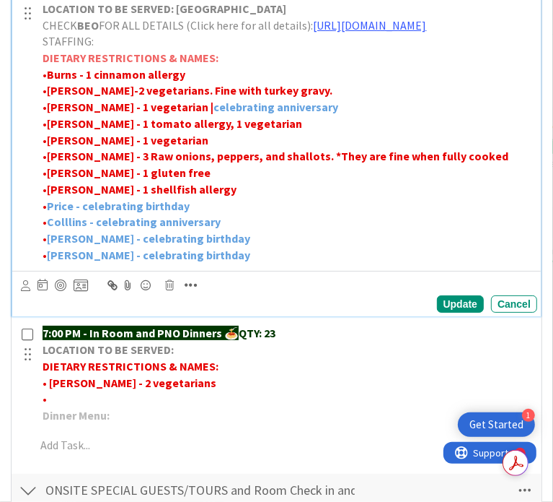
scroll to position [1250, 0]
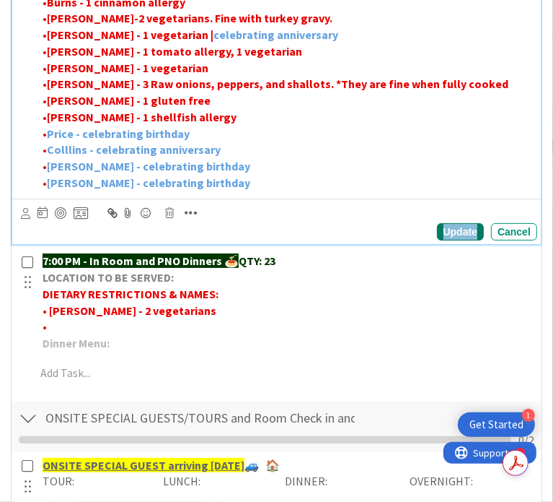
click at [439, 240] on div "Update" at bounding box center [460, 231] width 47 height 17
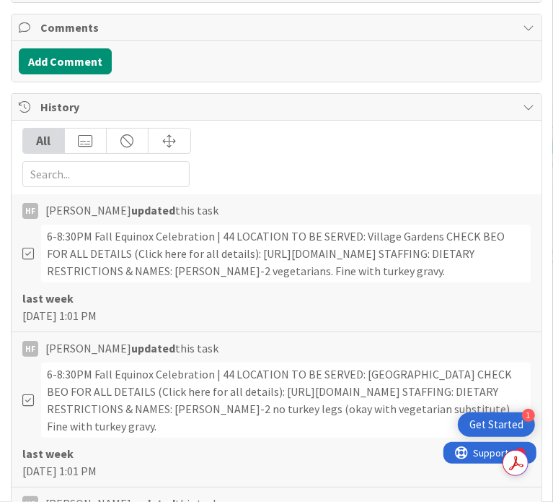
scroll to position [1899, 0]
